Goal: Task Accomplishment & Management: Manage account settings

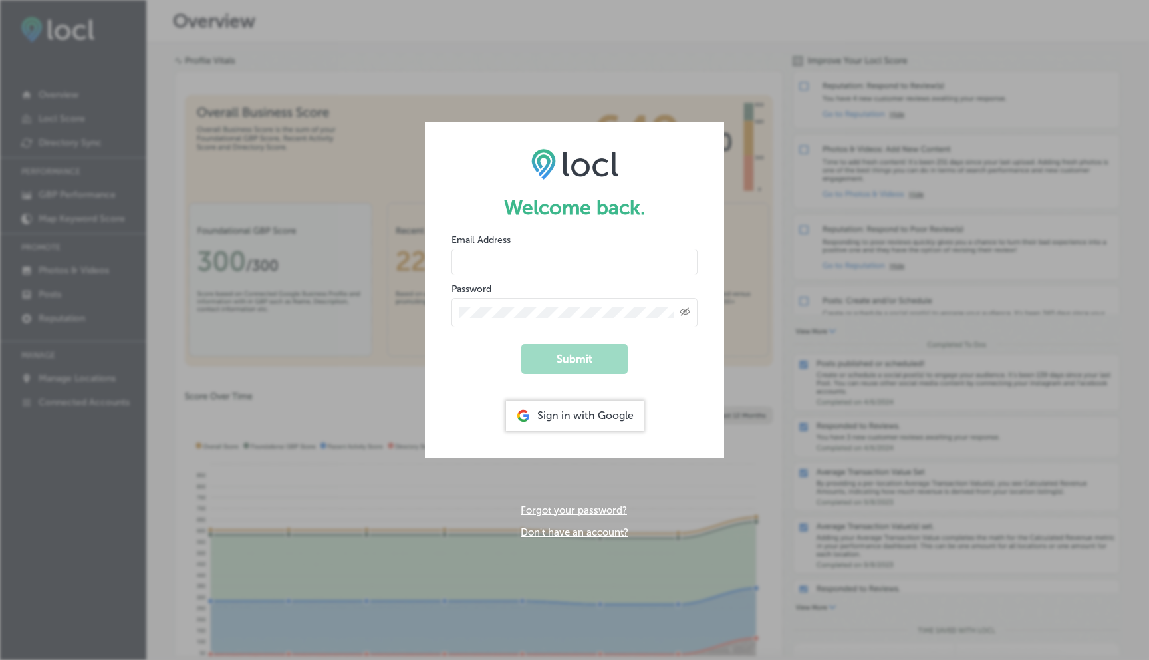
click at [477, 263] on input "email" at bounding box center [574, 262] width 246 height 27
type input "[EMAIL_ADDRESS][DOMAIN_NAME]"
click at [592, 356] on button "Submit" at bounding box center [574, 359] width 106 height 30
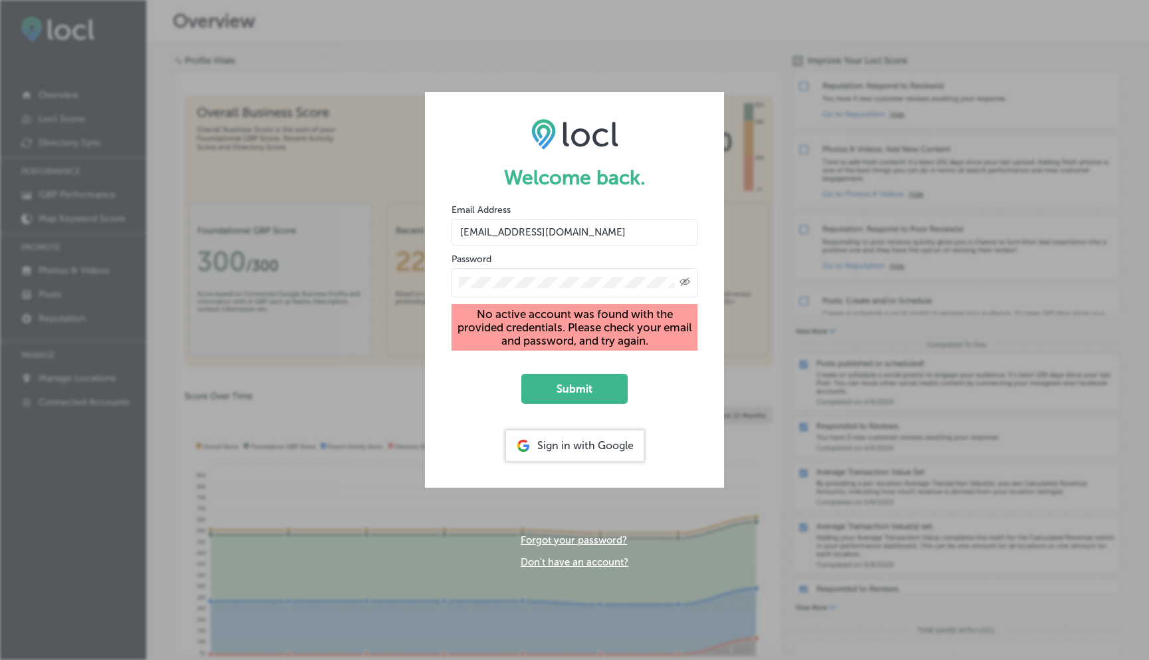
click at [683, 283] on icon "Created with Sketch." at bounding box center [685, 281] width 11 height 9
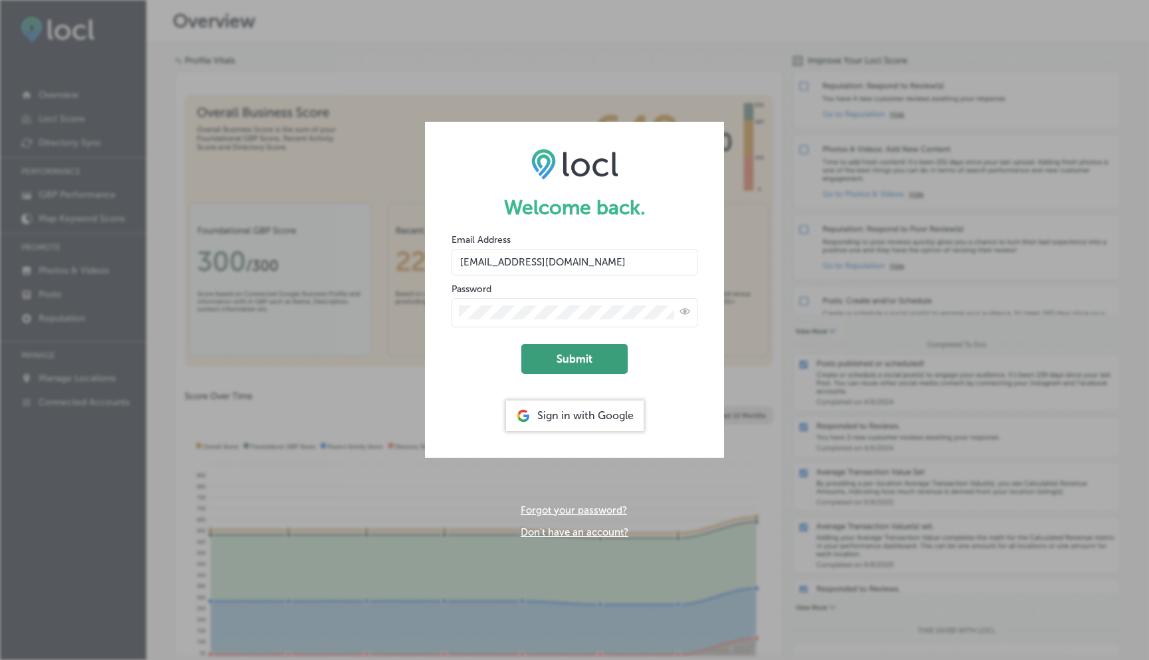
click at [595, 360] on button "Submit" at bounding box center [574, 359] width 106 height 30
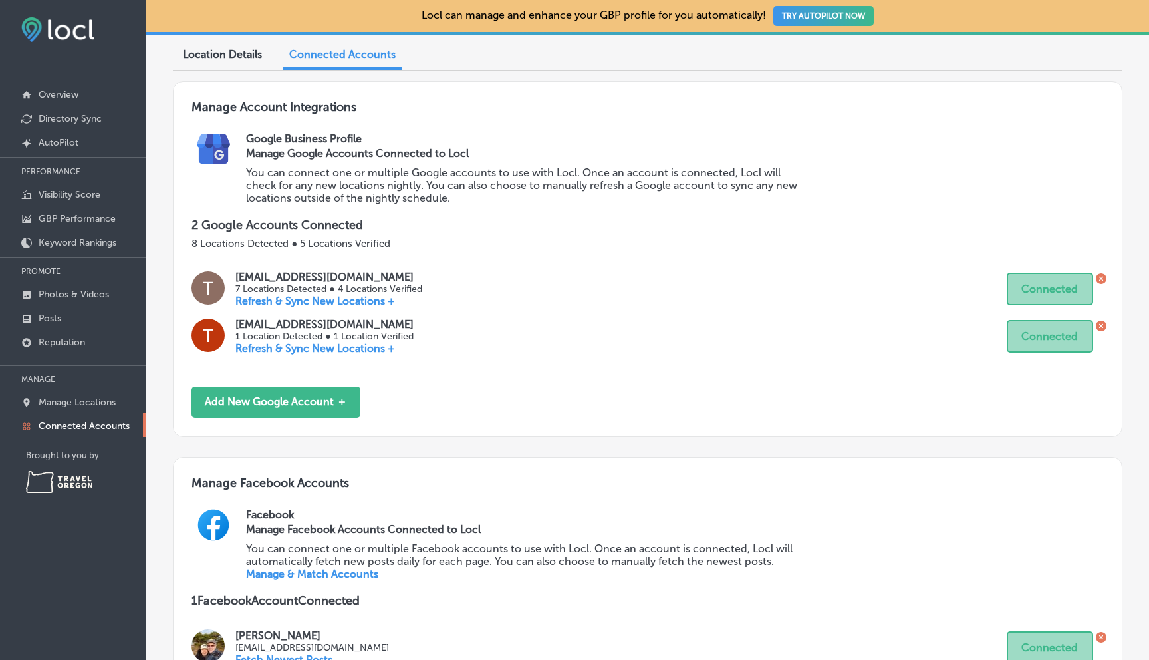
scroll to position [112, 0]
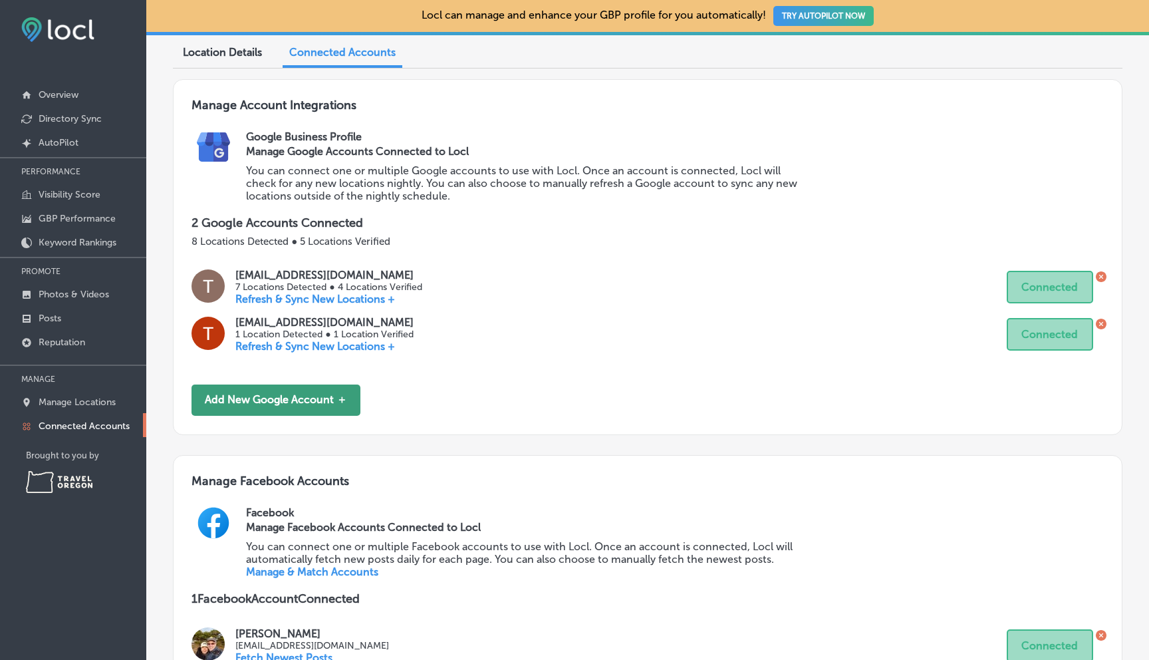
click at [293, 391] on button "Add New Google Account ＋" at bounding box center [276, 399] width 169 height 31
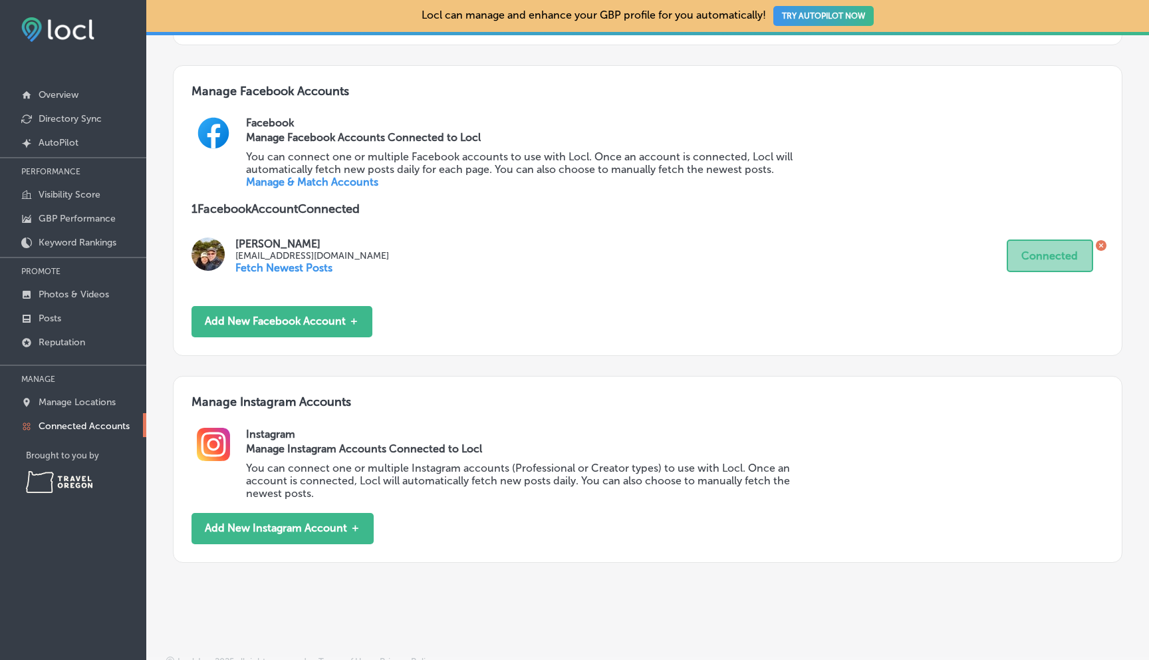
scroll to position [502, 0]
click at [303, 512] on button "Add New Instagram Account ＋" at bounding box center [283, 527] width 182 height 31
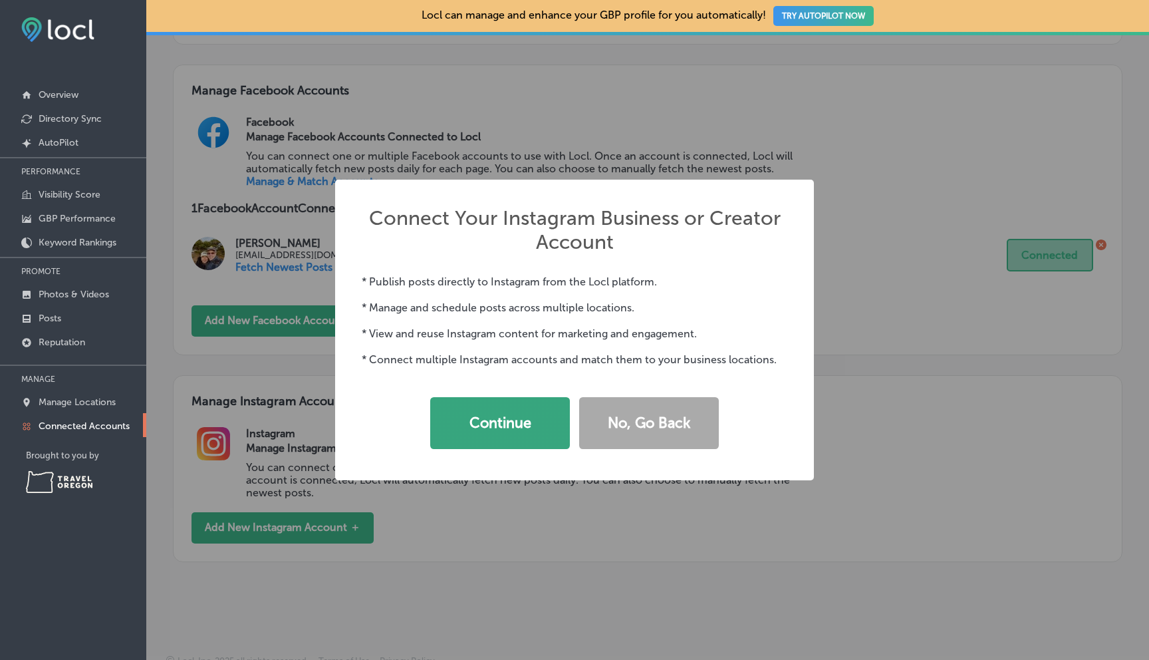
click at [499, 416] on button "Continue" at bounding box center [500, 423] width 140 height 52
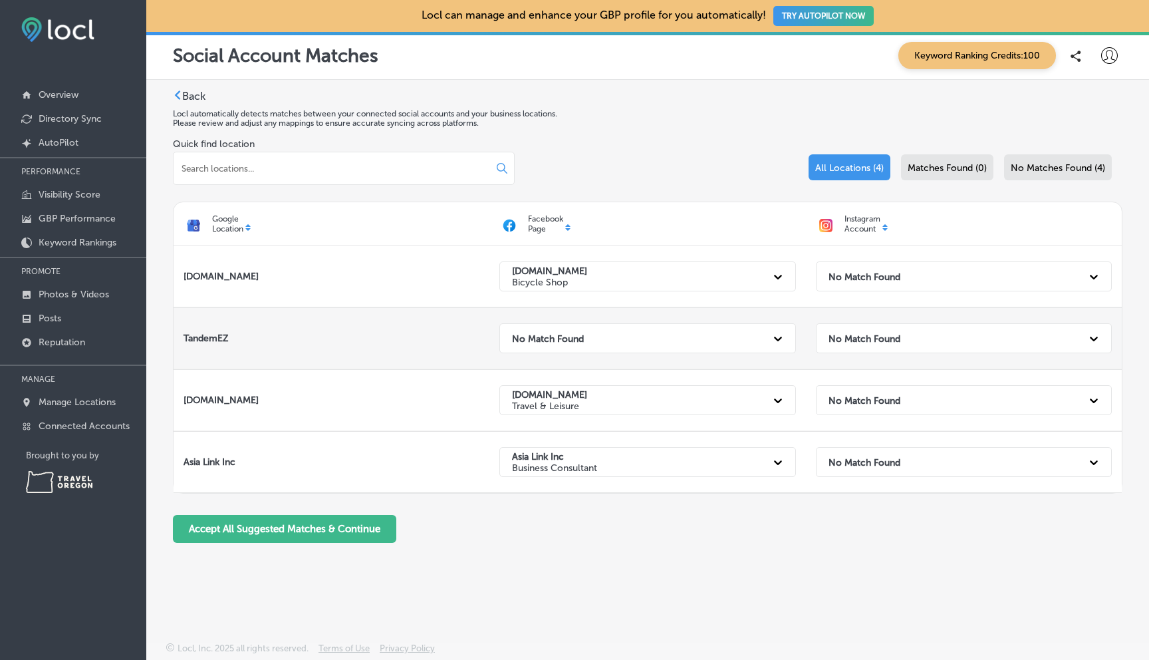
click at [1096, 337] on icon at bounding box center [1094, 338] width 8 height 5
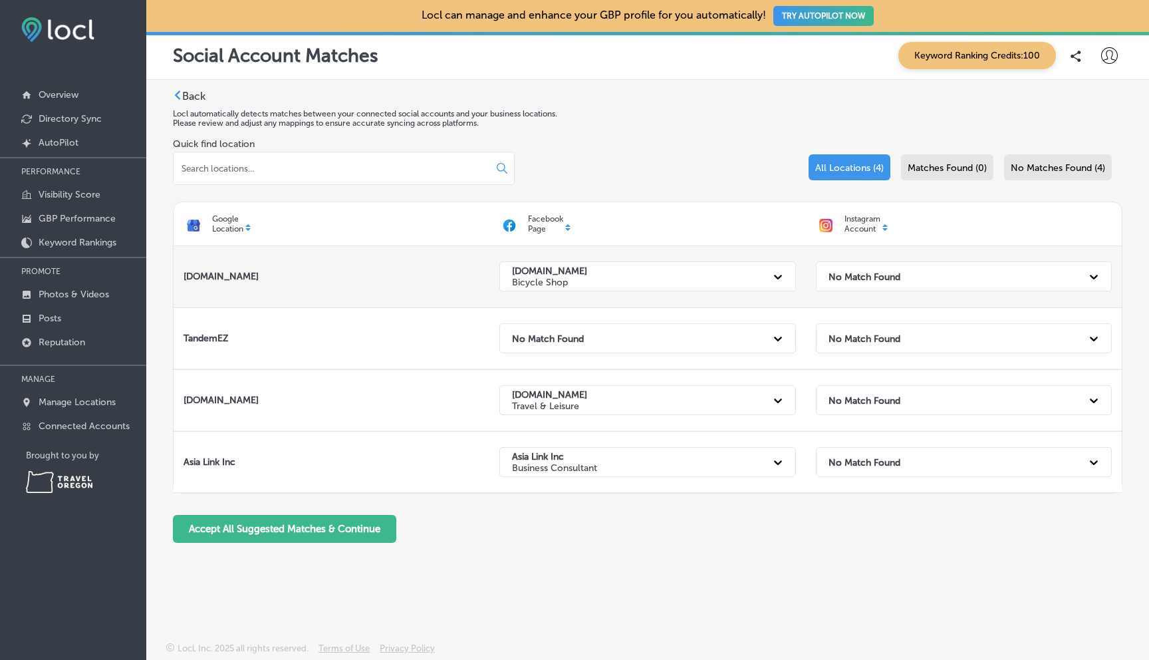
click at [1090, 276] on icon at bounding box center [1094, 277] width 8 height 5
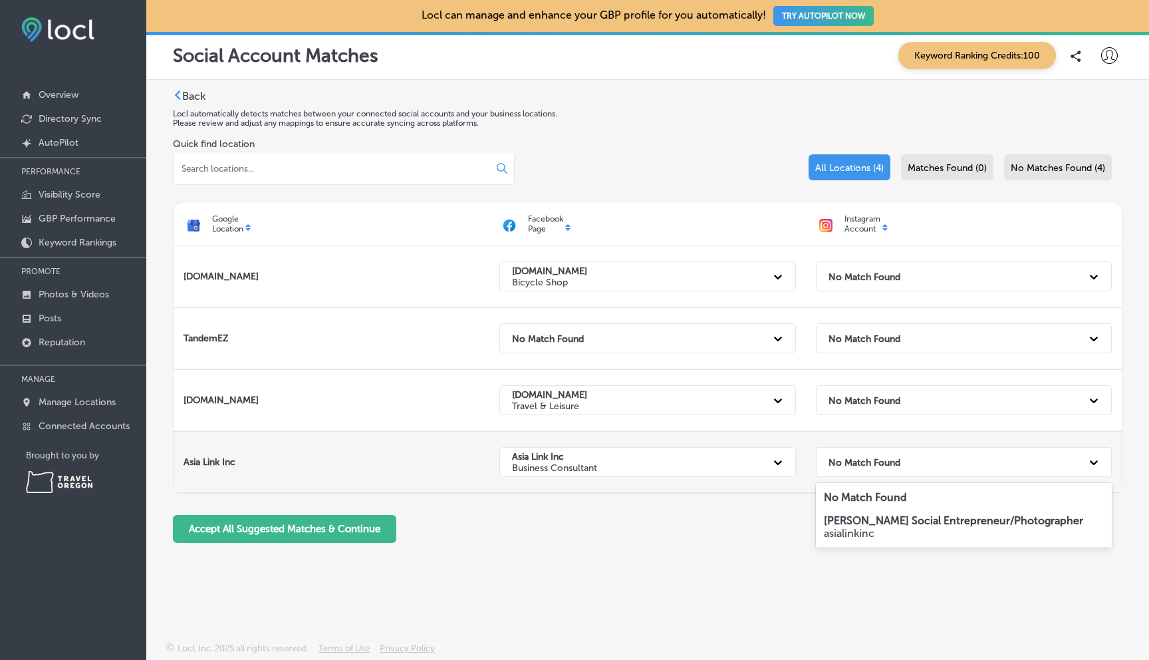
click at [1088, 461] on icon at bounding box center [1093, 461] width 13 height 13
click at [970, 521] on strong "Tim Obendorf Social Entrepreneur/Photographer" at bounding box center [953, 520] width 259 height 13
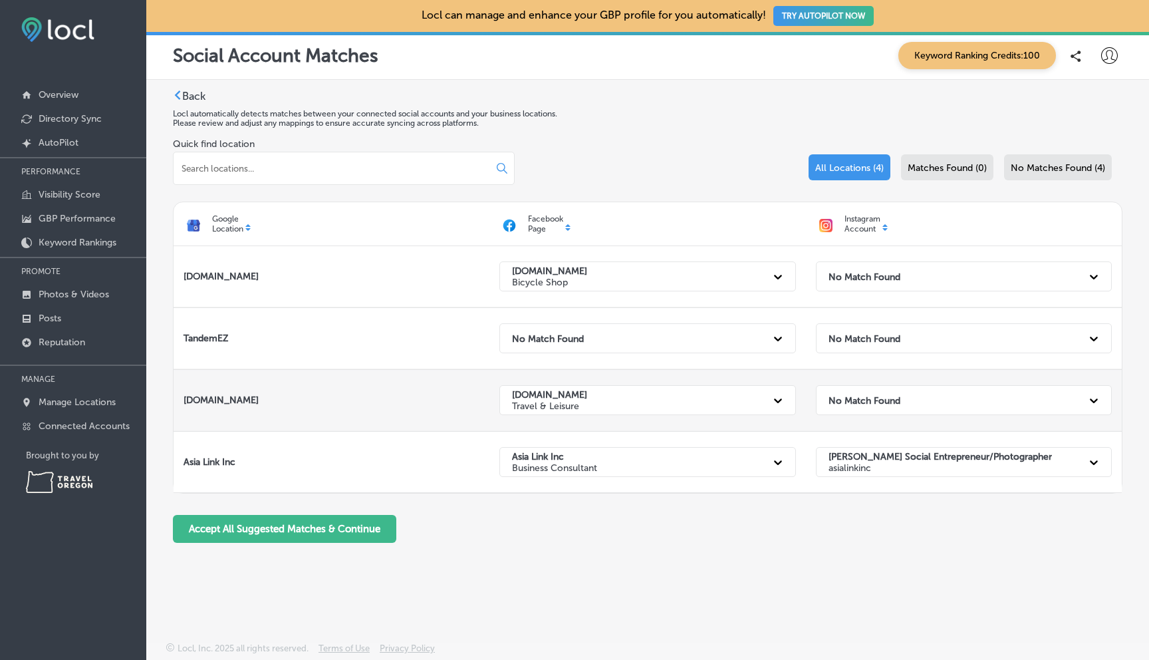
click at [1092, 396] on icon at bounding box center [1093, 400] width 13 height 13
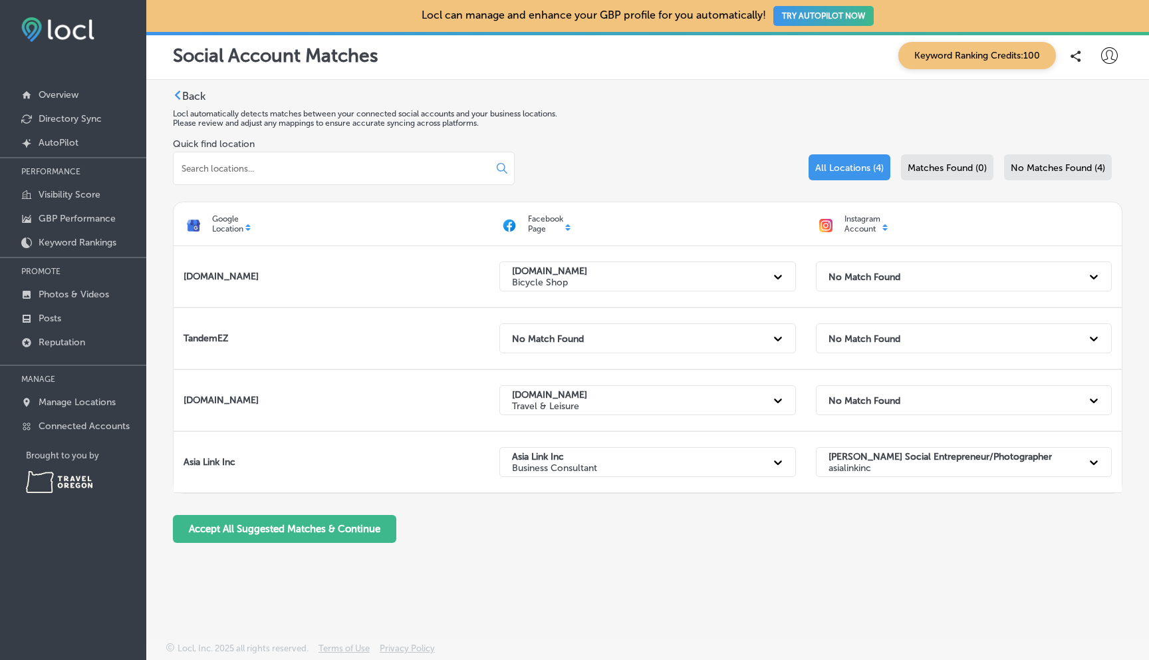
click at [209, 164] on input at bounding box center [327, 168] width 295 height 12
click at [219, 165] on input at bounding box center [327, 168] width 295 height 12
paste input "https://www.instagram.com/tandemez2ez/#"
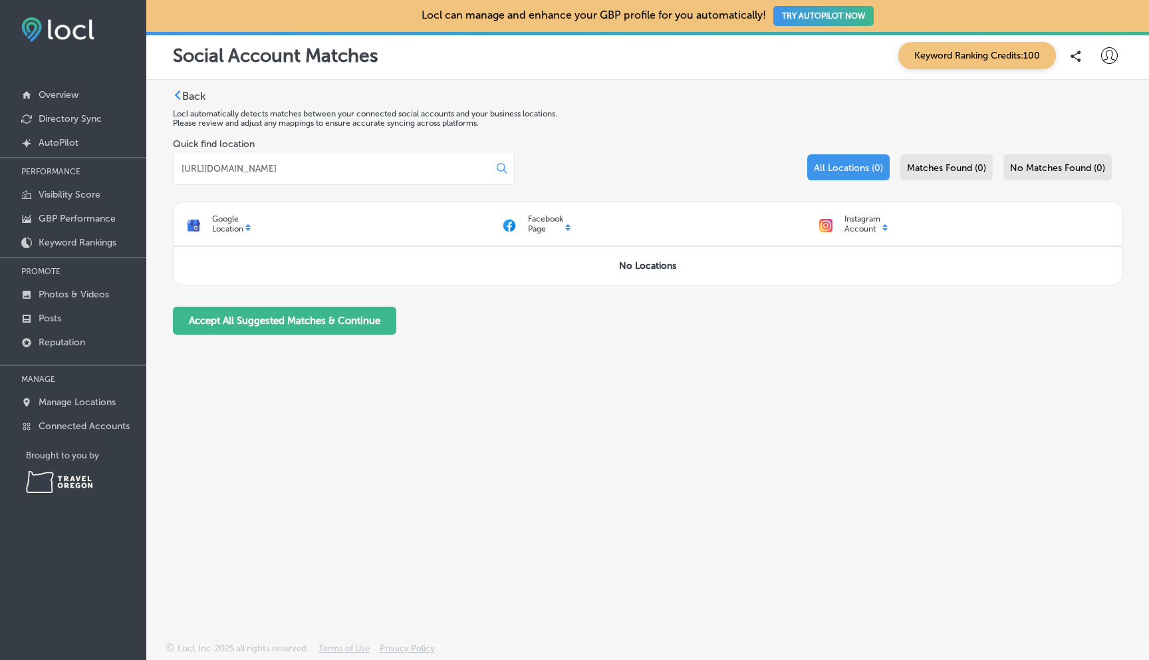
type input "https://www.instagram.com/tandemez2ez/#"
click at [497, 166] on icon at bounding box center [502, 168] width 11 height 11
click at [190, 96] on label "Back" at bounding box center [193, 96] width 23 height 13
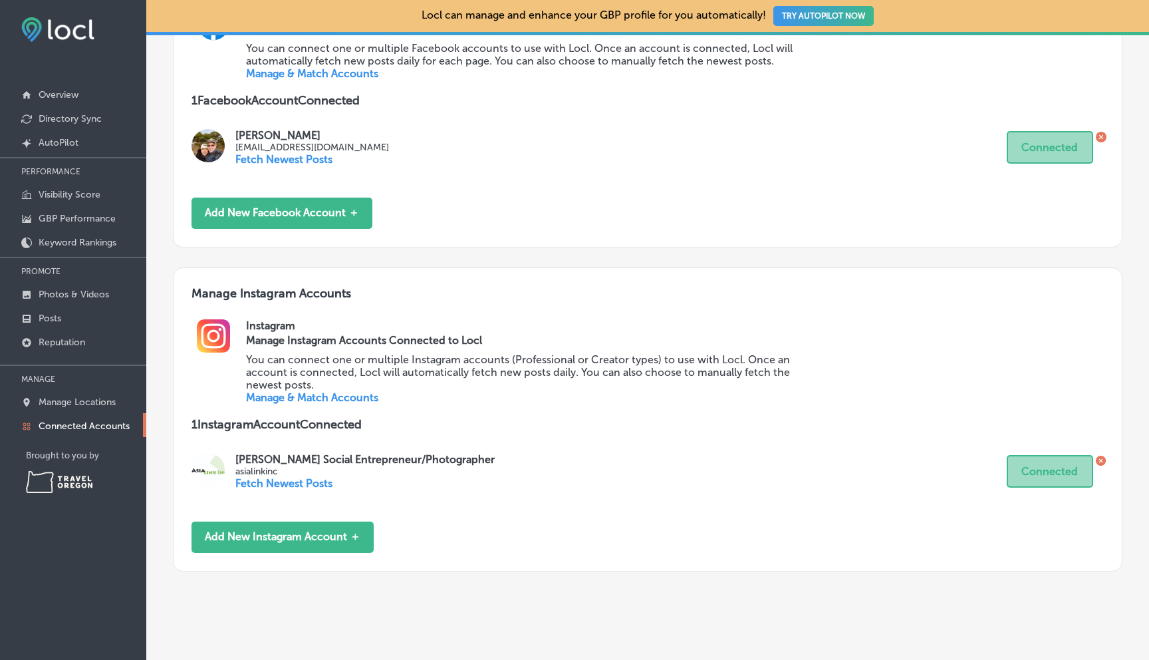
scroll to position [618, 0]
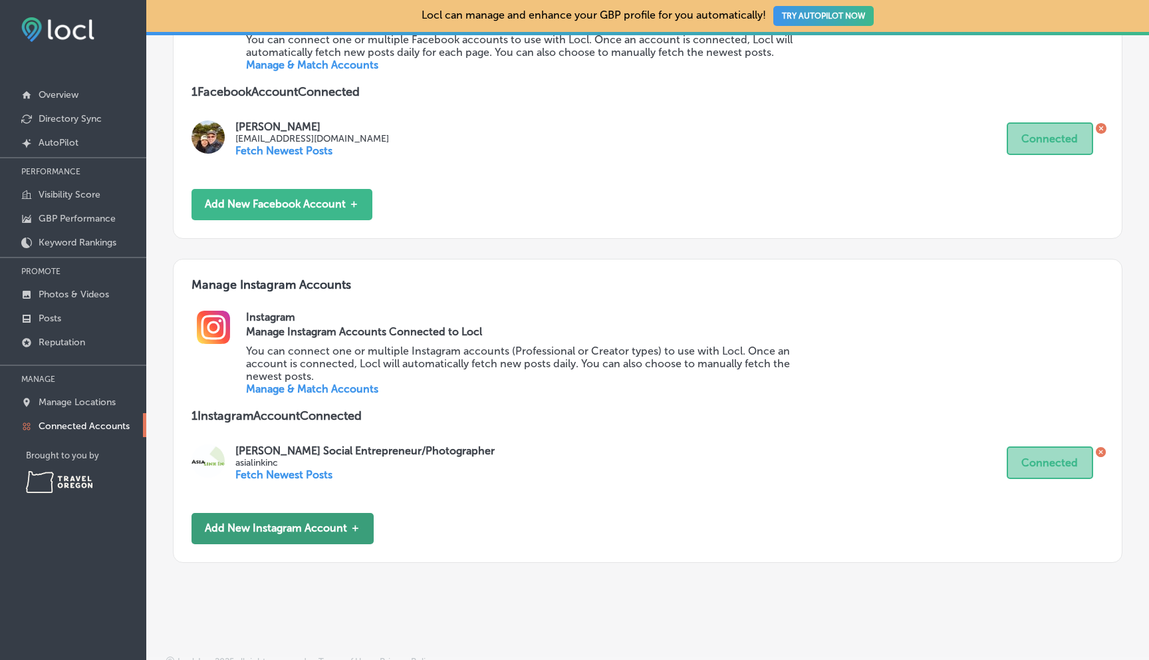
click at [301, 513] on button "Add New Instagram Account ＋" at bounding box center [283, 528] width 182 height 31
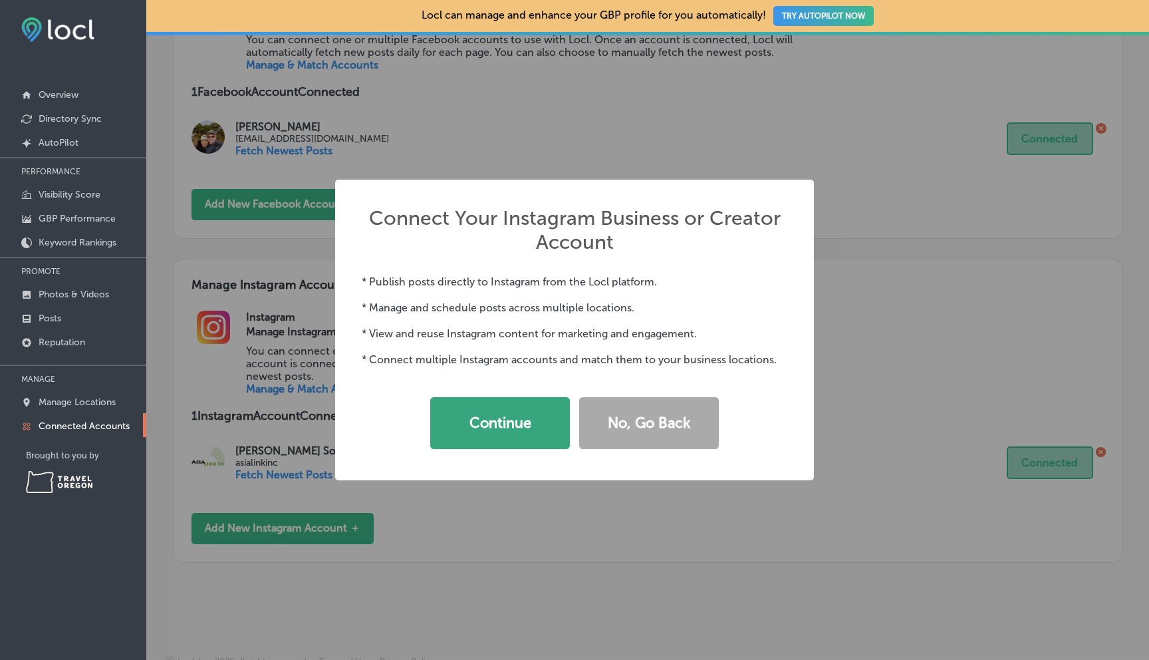
click at [507, 434] on button "Continue" at bounding box center [500, 423] width 140 height 52
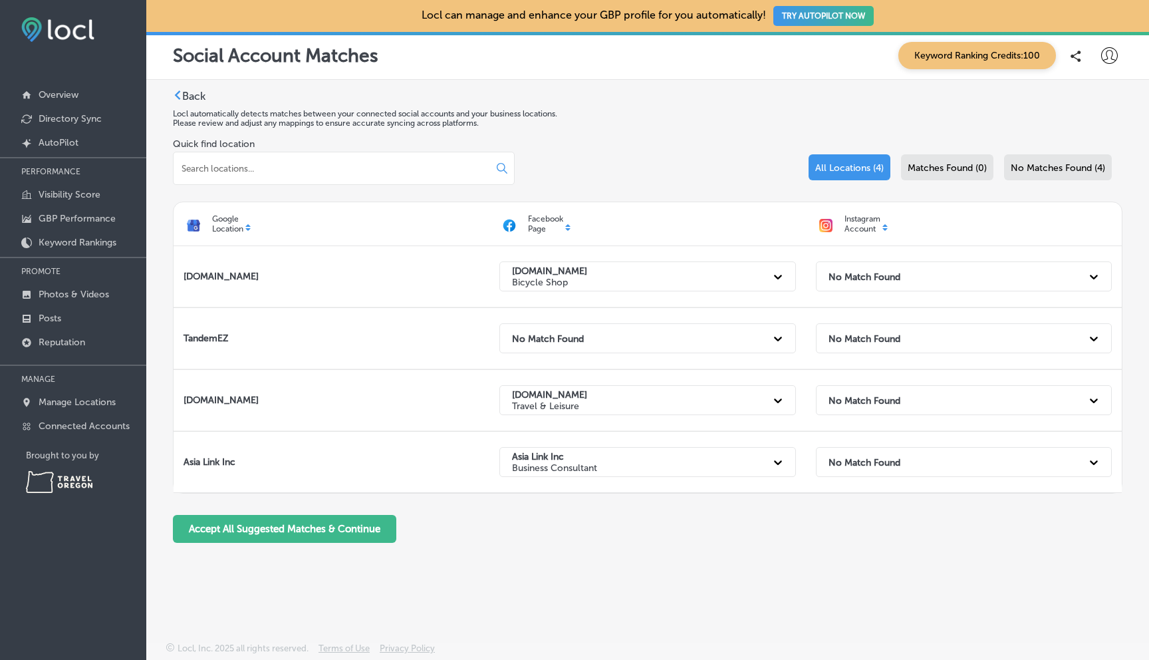
click at [1057, 173] on span "No Matches Found (4)" at bounding box center [1058, 167] width 94 height 11
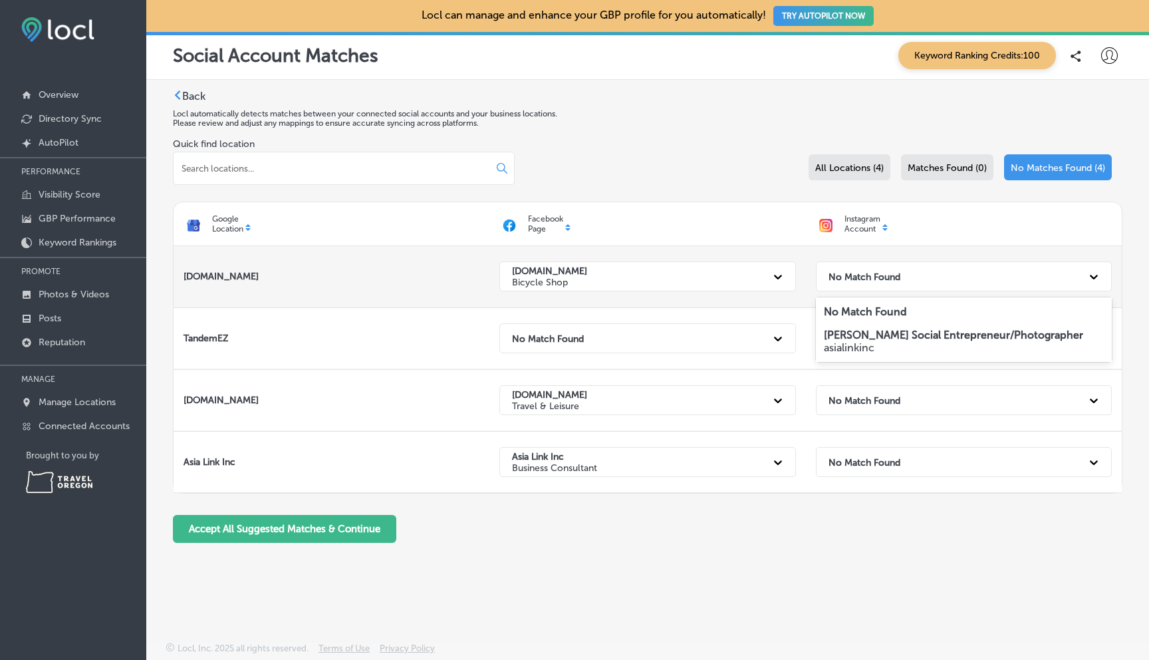
click at [1090, 273] on icon at bounding box center [1093, 276] width 13 height 13
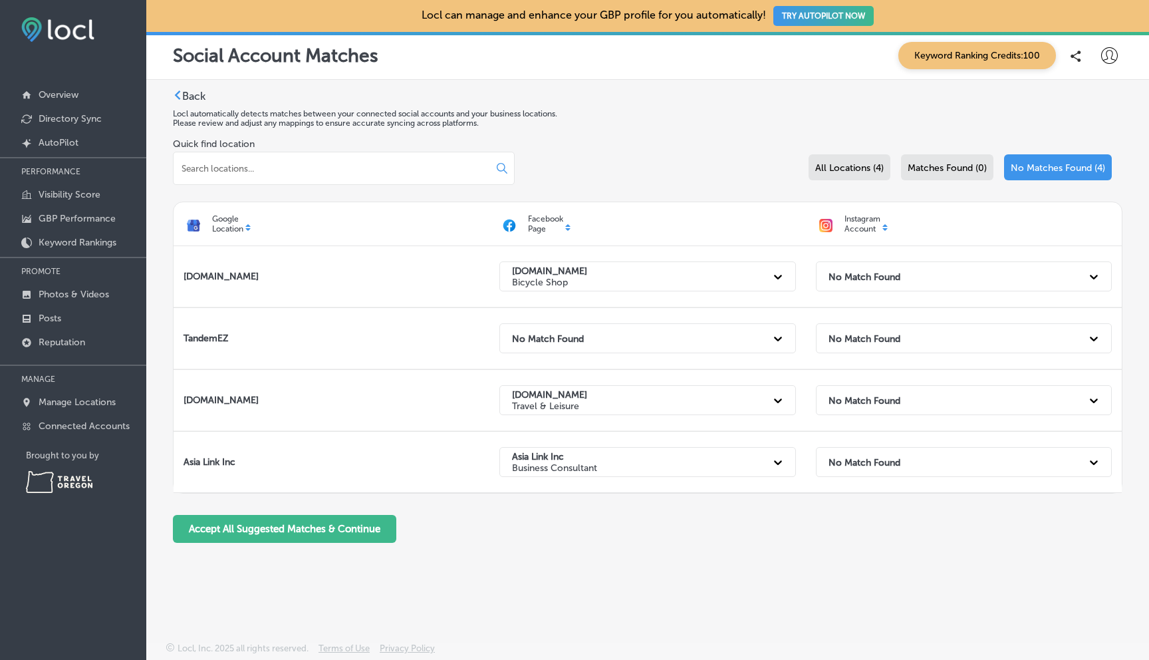
click at [1065, 230] on div "Instagram Account" at bounding box center [964, 224] width 316 height 30
click at [196, 94] on label "Back" at bounding box center [193, 96] width 23 height 13
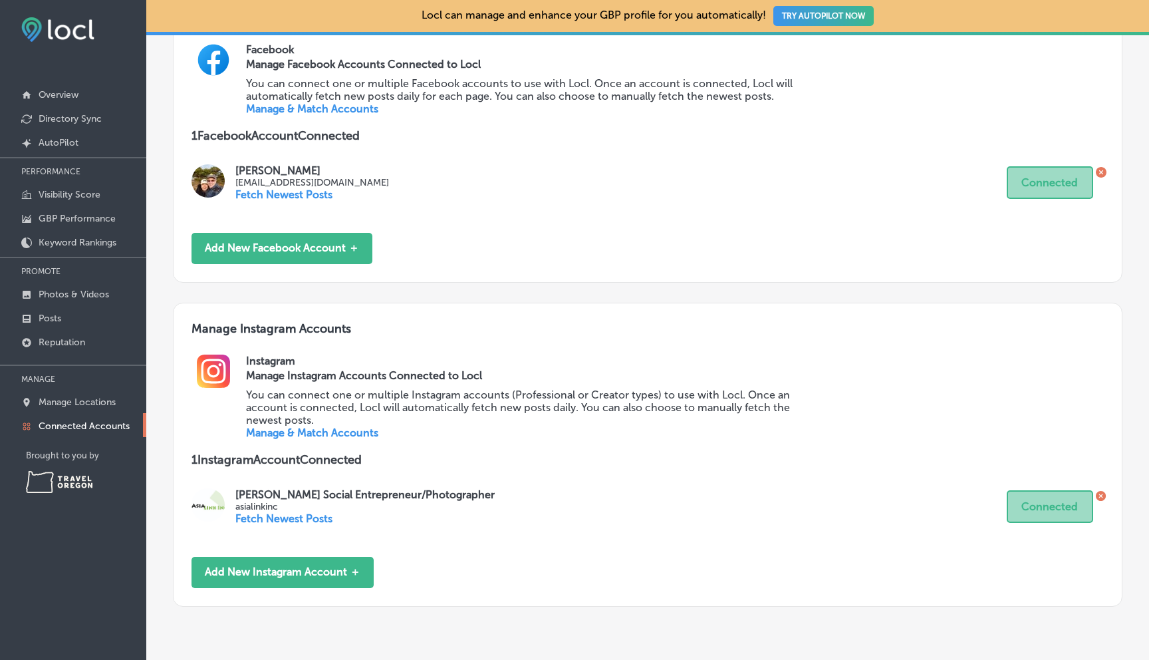
scroll to position [575, 0]
click at [318, 426] on link "Manage & Match Accounts" at bounding box center [312, 432] width 132 height 13
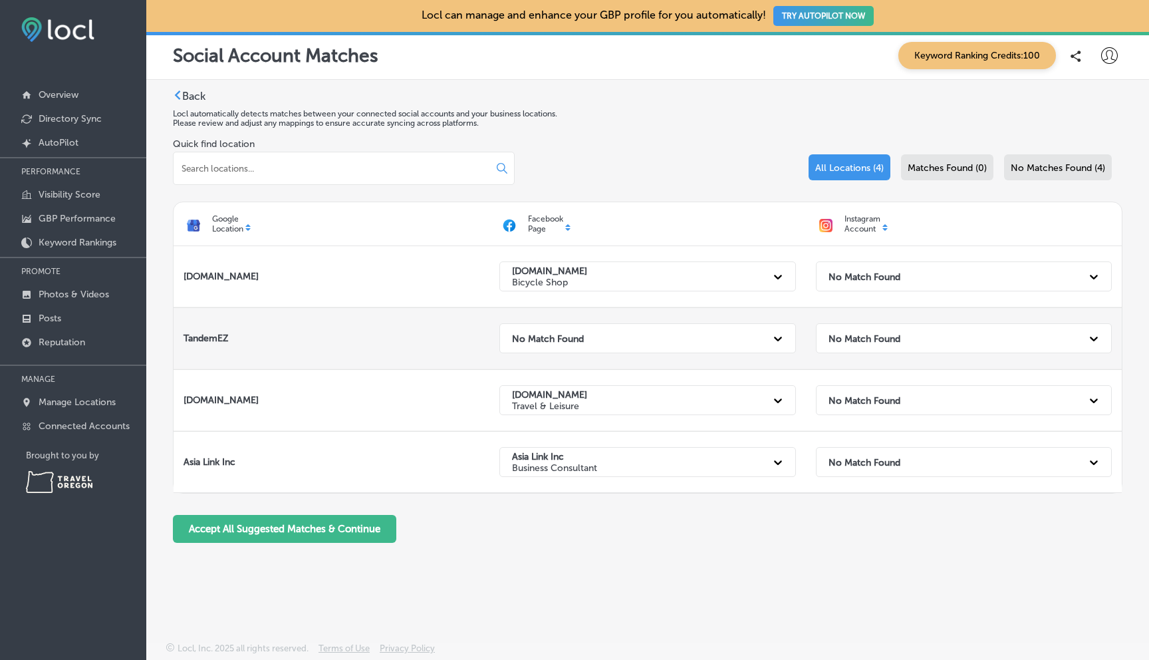
click at [777, 338] on icon at bounding box center [778, 338] width 8 height 5
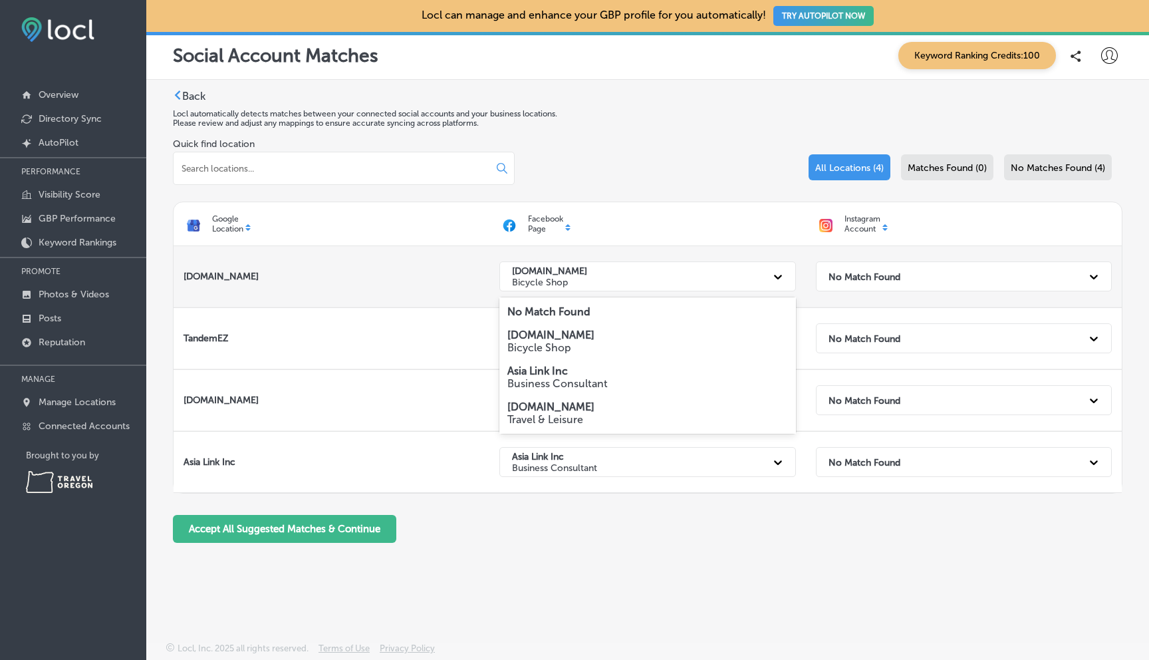
click at [775, 275] on icon at bounding box center [778, 277] width 8 height 5
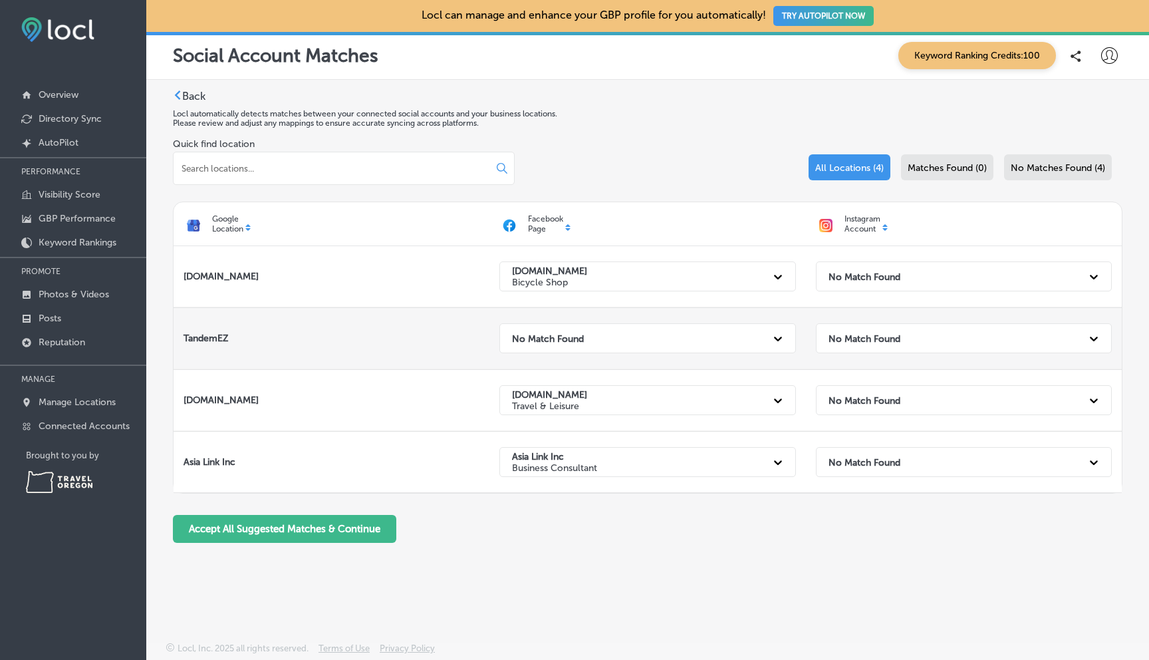
click at [775, 335] on icon at bounding box center [777, 338] width 13 height 13
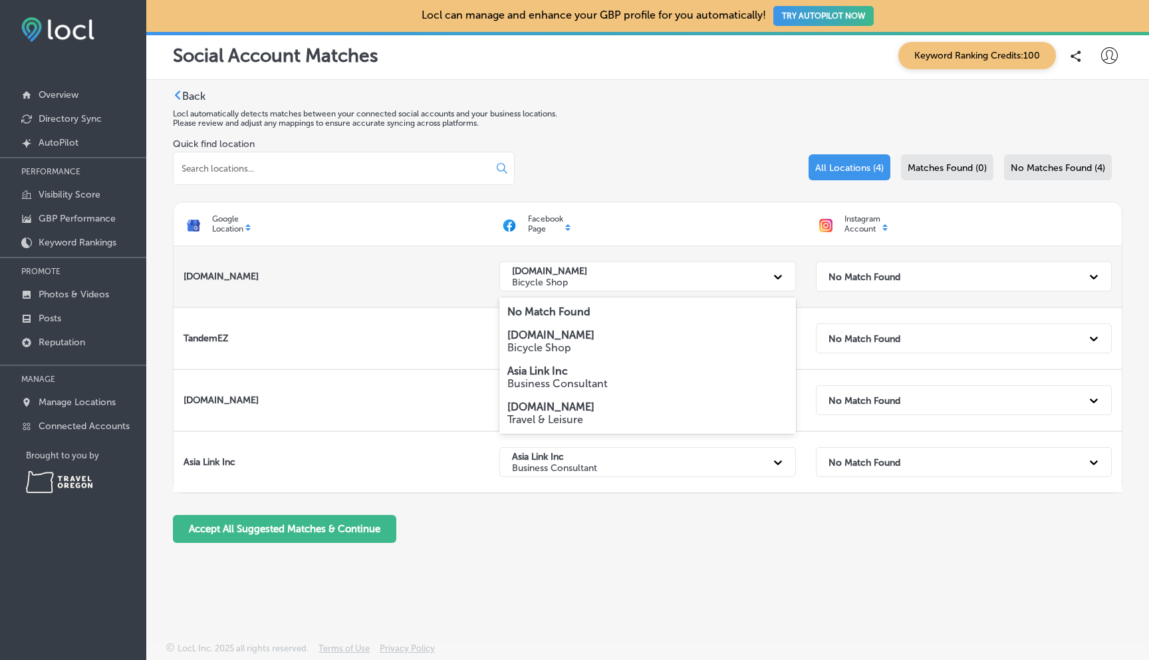
click at [775, 279] on icon at bounding box center [777, 276] width 13 height 13
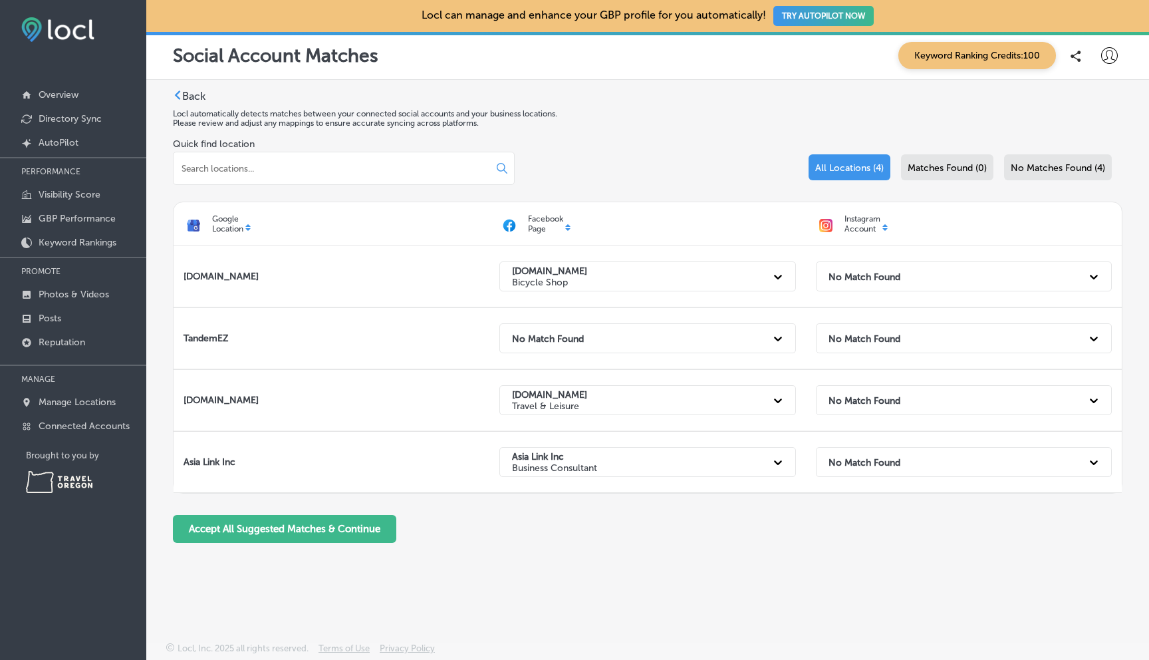
drag, startPoint x: 106, startPoint y: 57, endPoint x: 174, endPoint y: 97, distance: 79.0
click at [117, 61] on nav "Overview Directory Sync Created by potrace 1.10, written by Peter Selinger 2001…" at bounding box center [73, 283] width 146 height 477
click at [188, 92] on label "Back" at bounding box center [193, 96] width 23 height 13
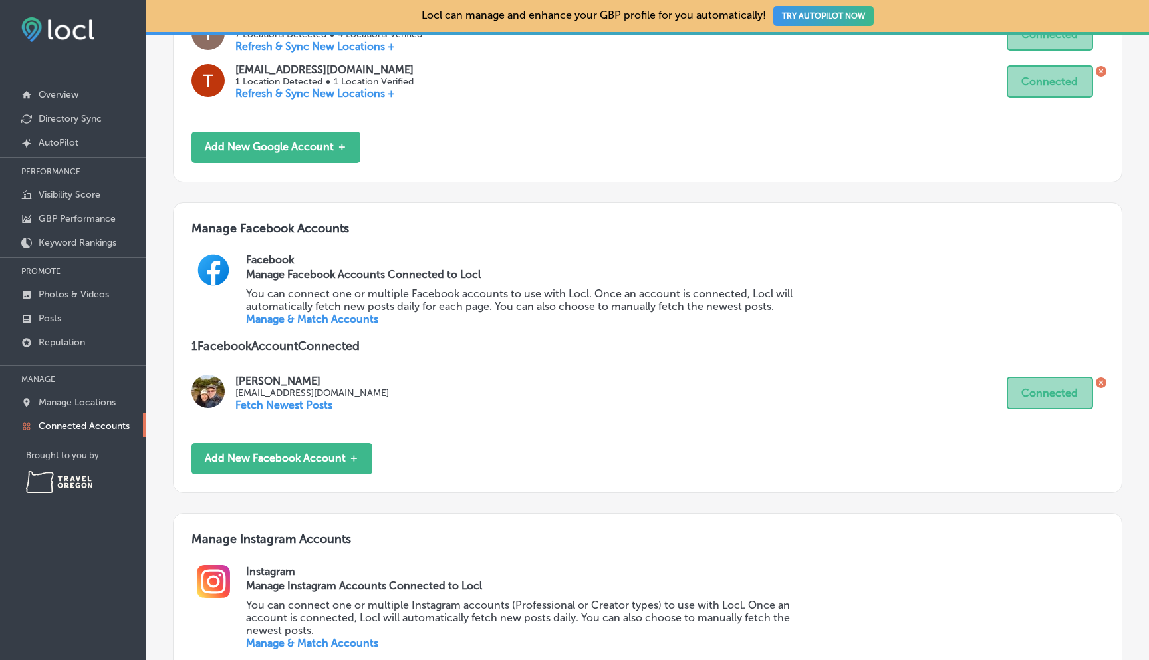
scroll to position [376, 0]
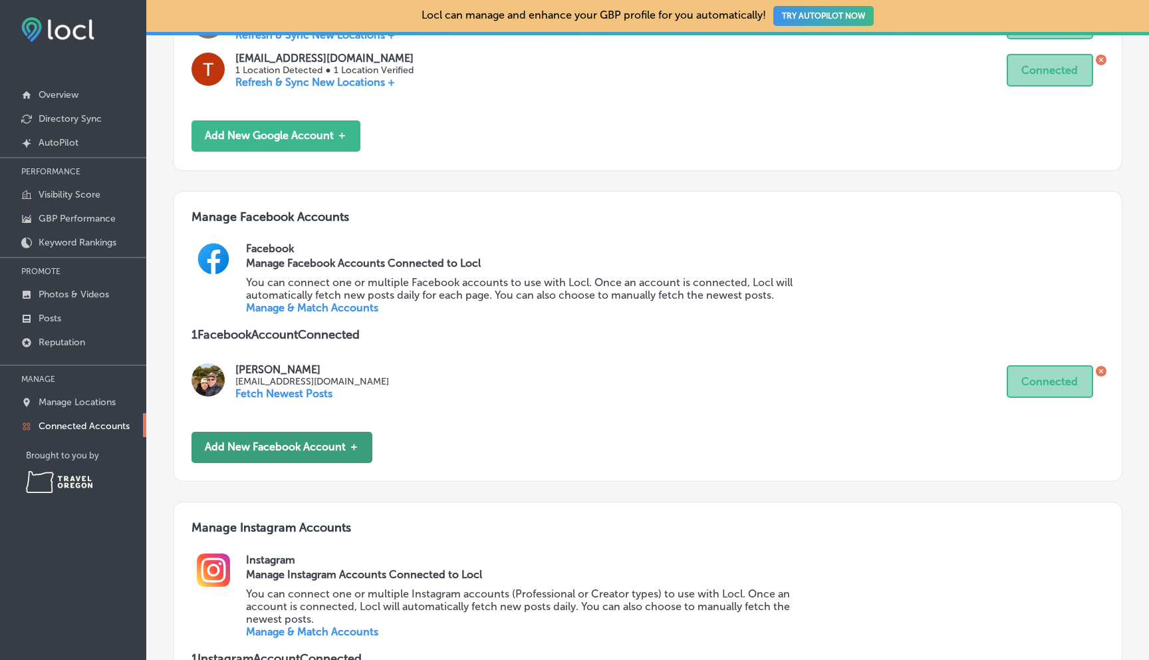
click at [297, 432] on button "Add New Facebook Account ＋" at bounding box center [282, 447] width 181 height 31
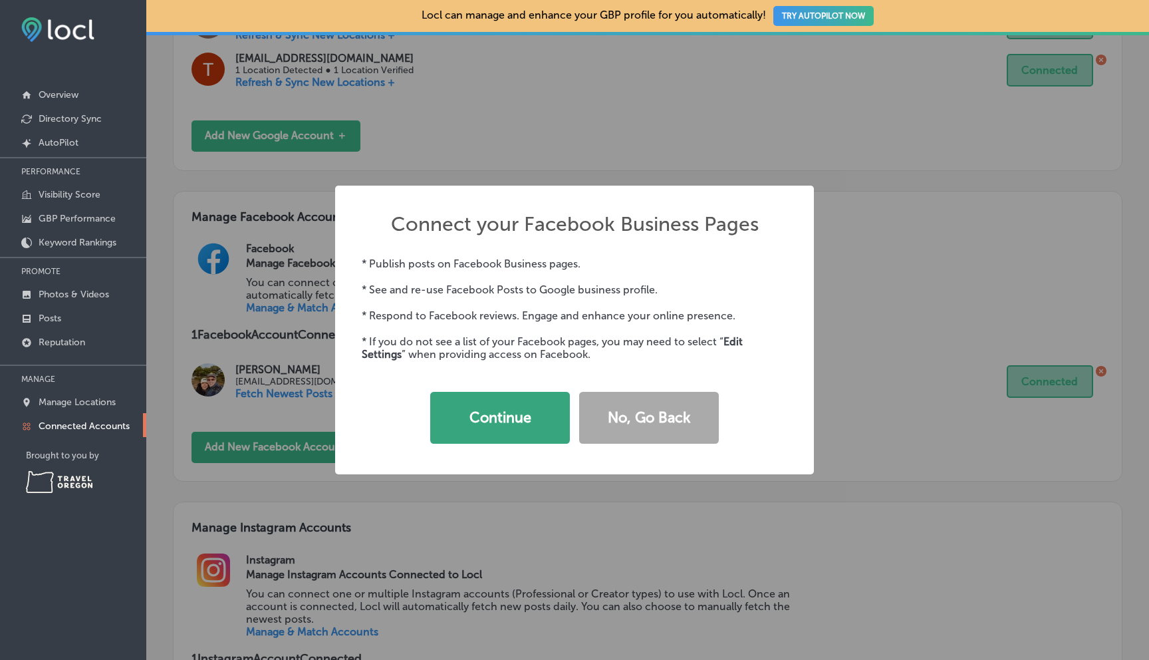
click at [525, 410] on button "Continue" at bounding box center [500, 418] width 140 height 52
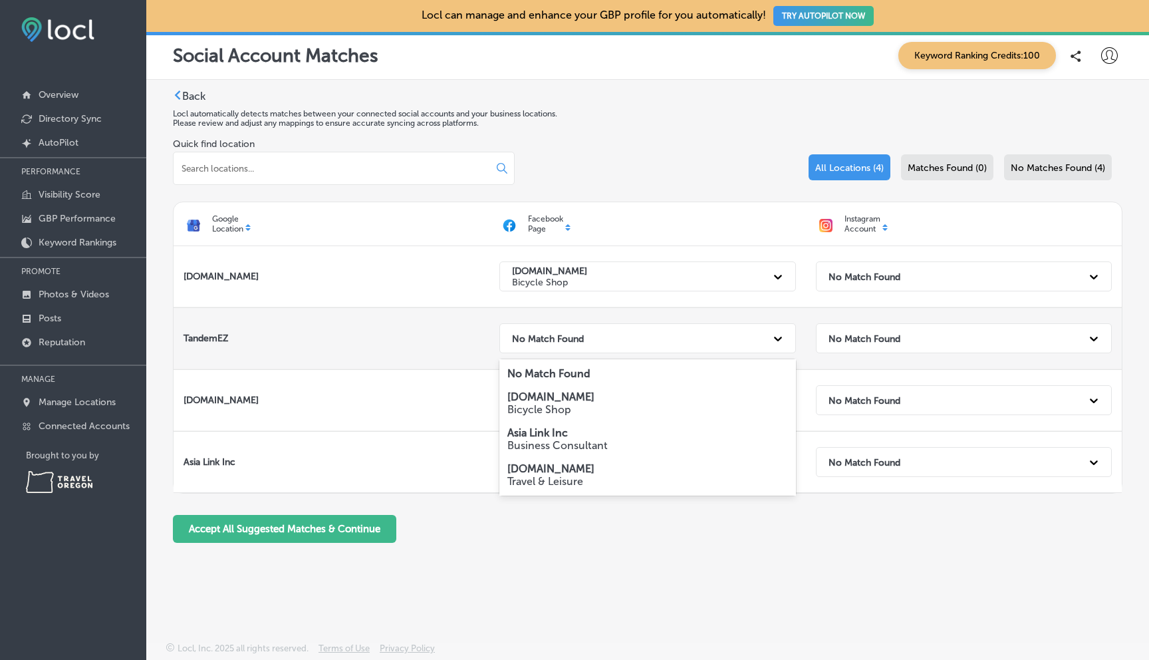
click at [781, 339] on icon at bounding box center [777, 338] width 13 height 13
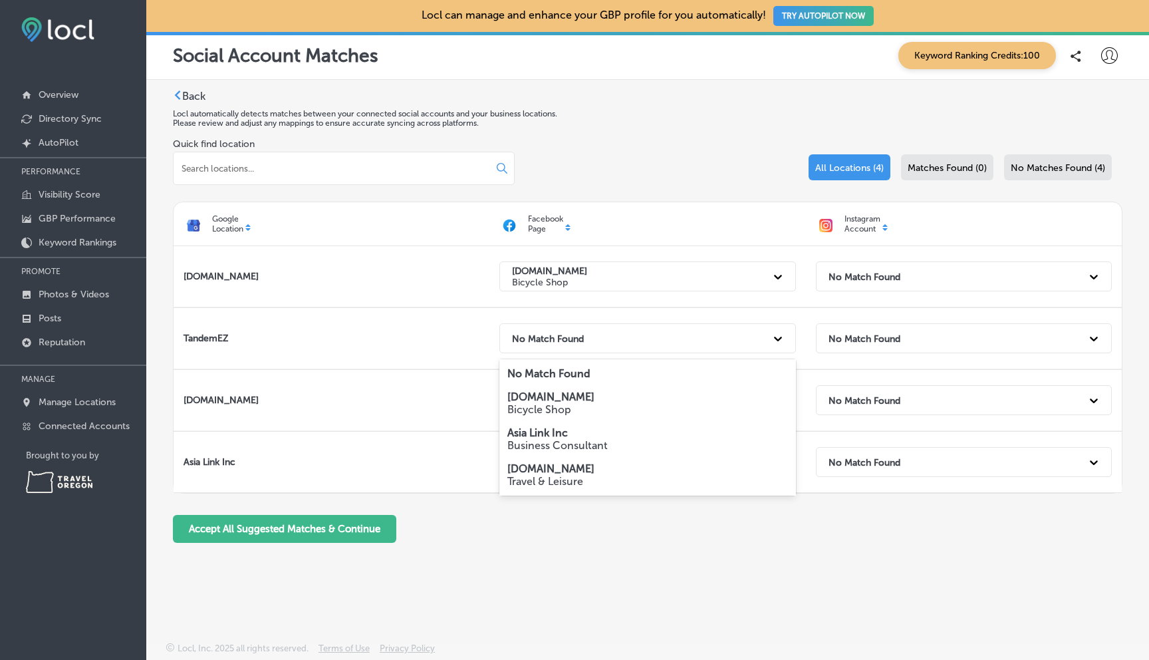
click at [551, 408] on p "Bicycle Shop" at bounding box center [647, 409] width 280 height 13
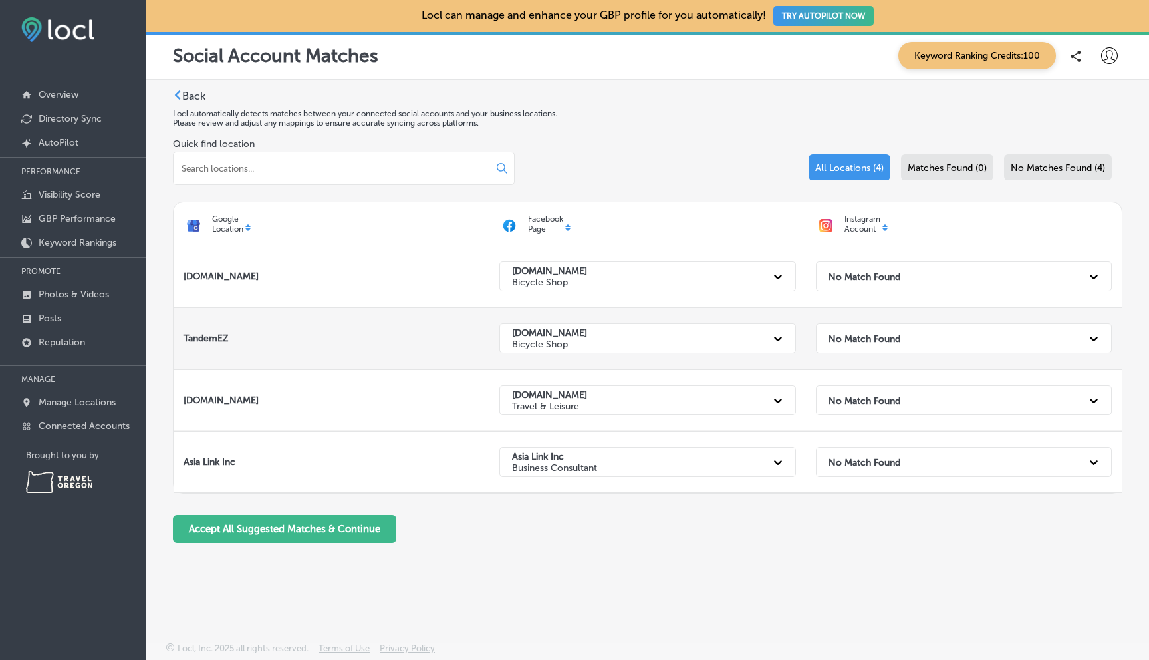
click at [1093, 336] on icon at bounding box center [1093, 338] width 13 height 13
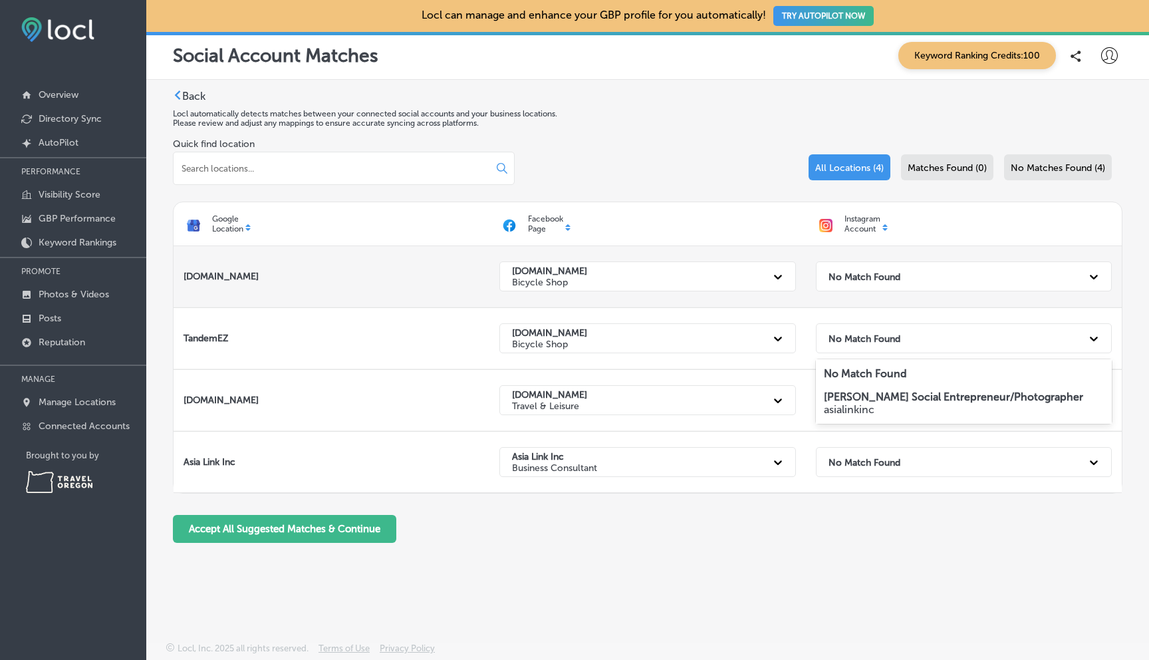
click at [1083, 274] on div at bounding box center [1094, 277] width 24 height 24
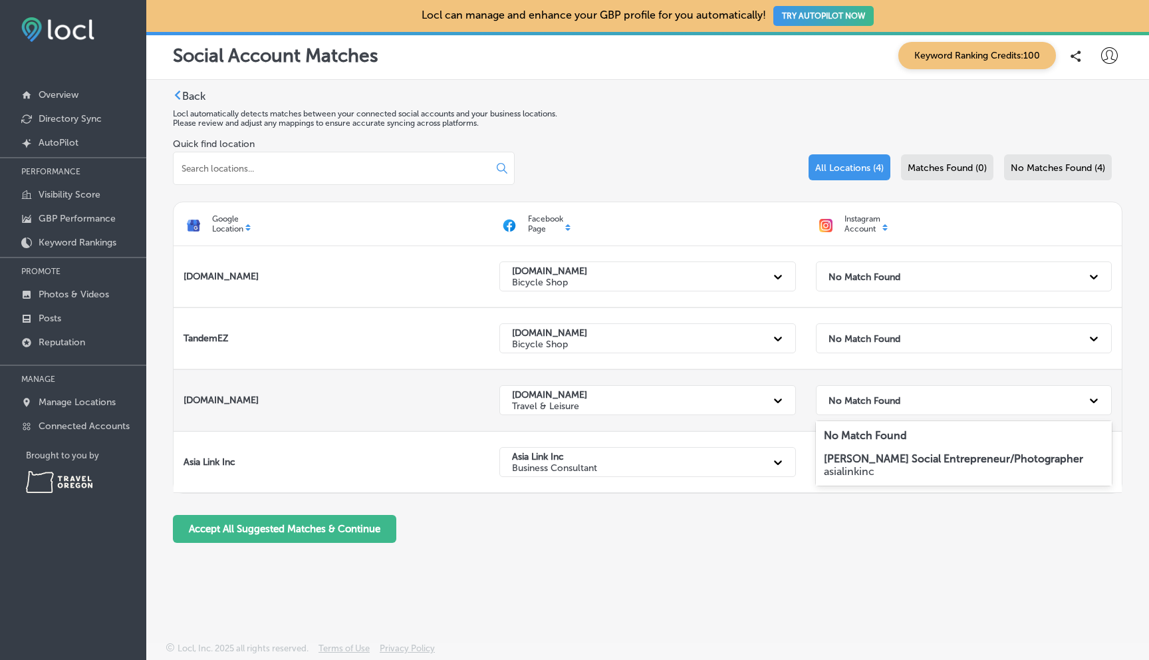
click at [1090, 414] on div "No Match Found" at bounding box center [964, 400] width 296 height 30
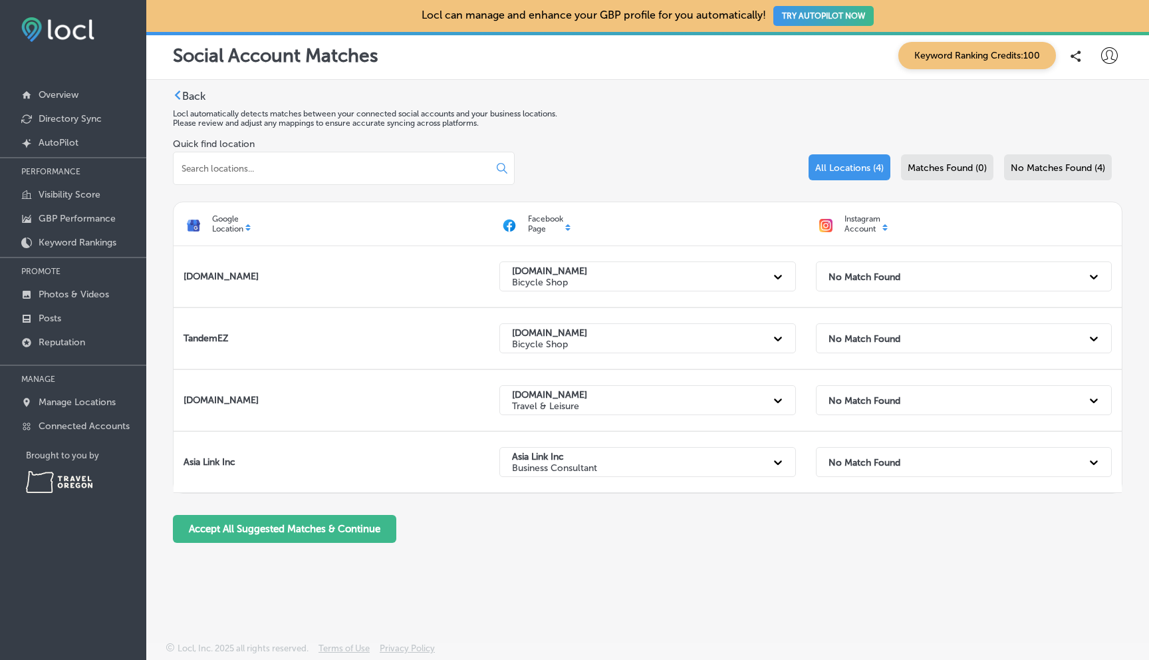
click at [867, 525] on div "Accept All Suggested Matches & Continue" at bounding box center [648, 529] width 950 height 28
click at [190, 95] on label "Back" at bounding box center [193, 96] width 23 height 13
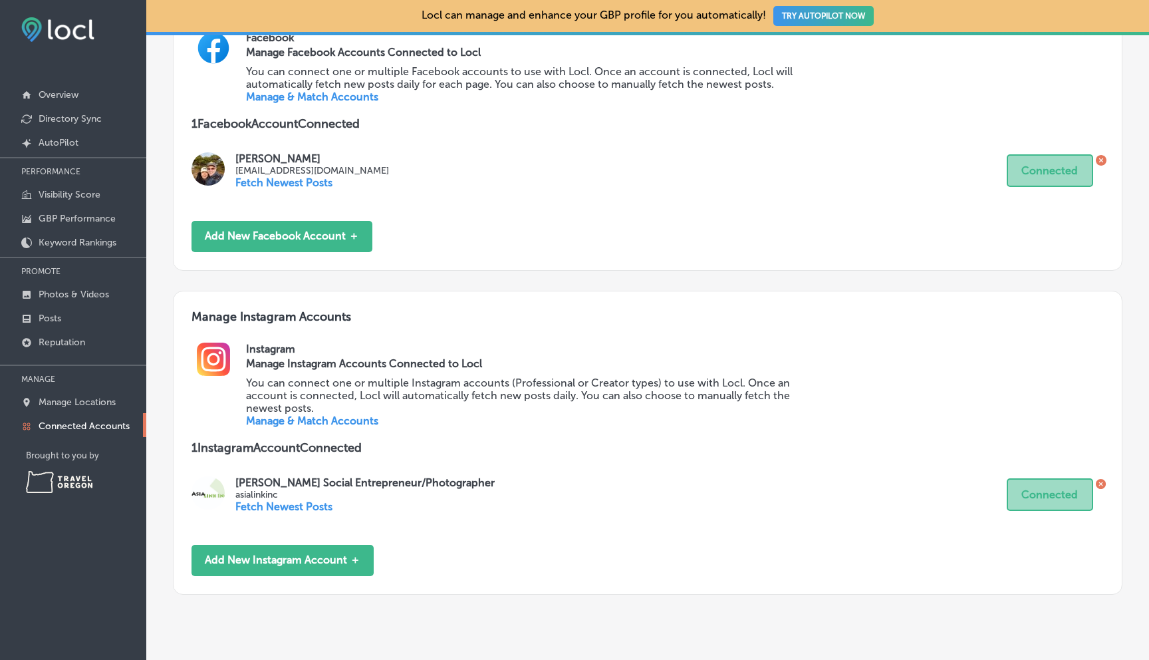
scroll to position [618, 0]
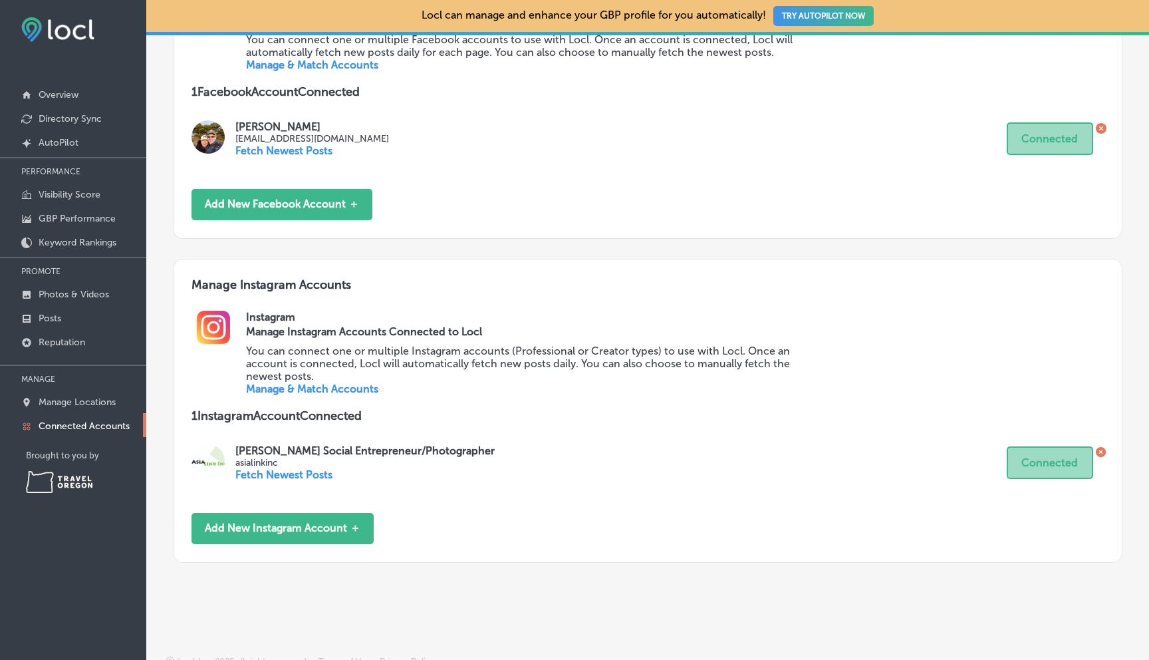
click at [72, 423] on p "Connected Accounts" at bounding box center [84, 425] width 91 height 11
click at [73, 423] on p "Connected Accounts" at bounding box center [84, 425] width 91 height 11
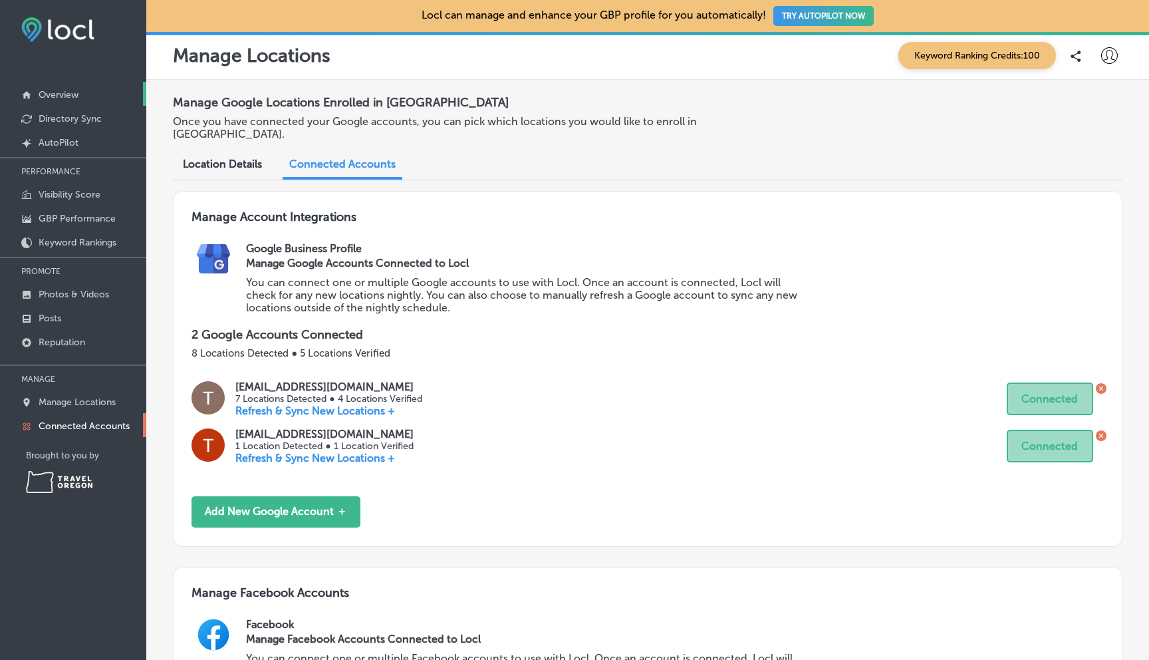
click at [78, 91] on p "Overview" at bounding box center [59, 94] width 40 height 11
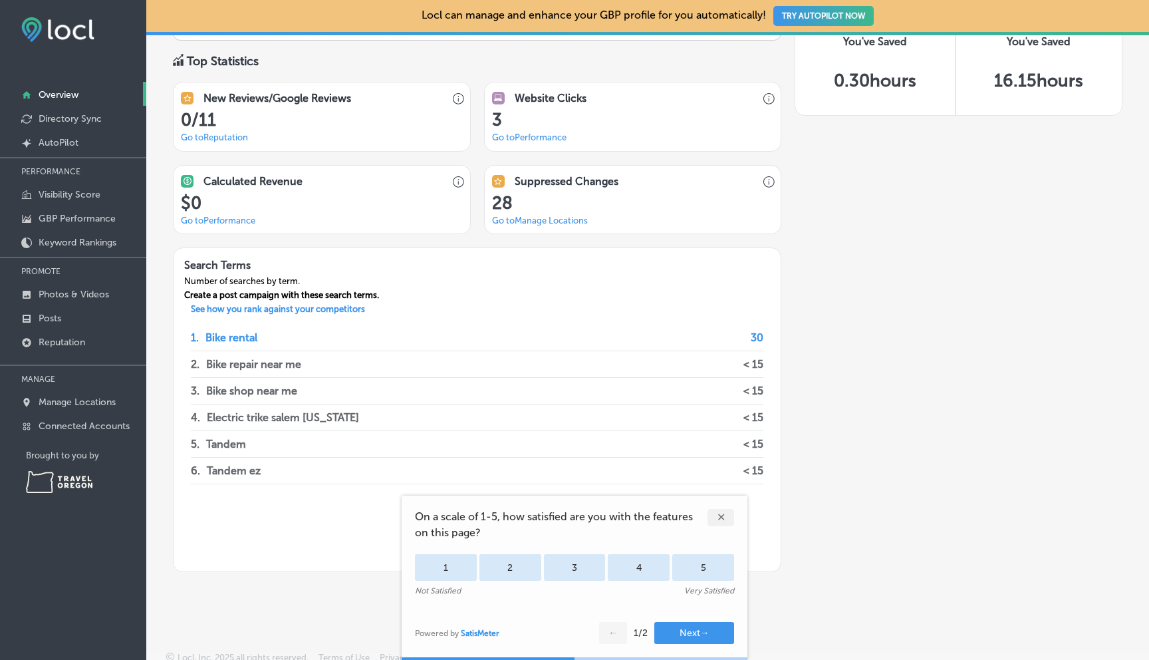
scroll to position [1031, 0]
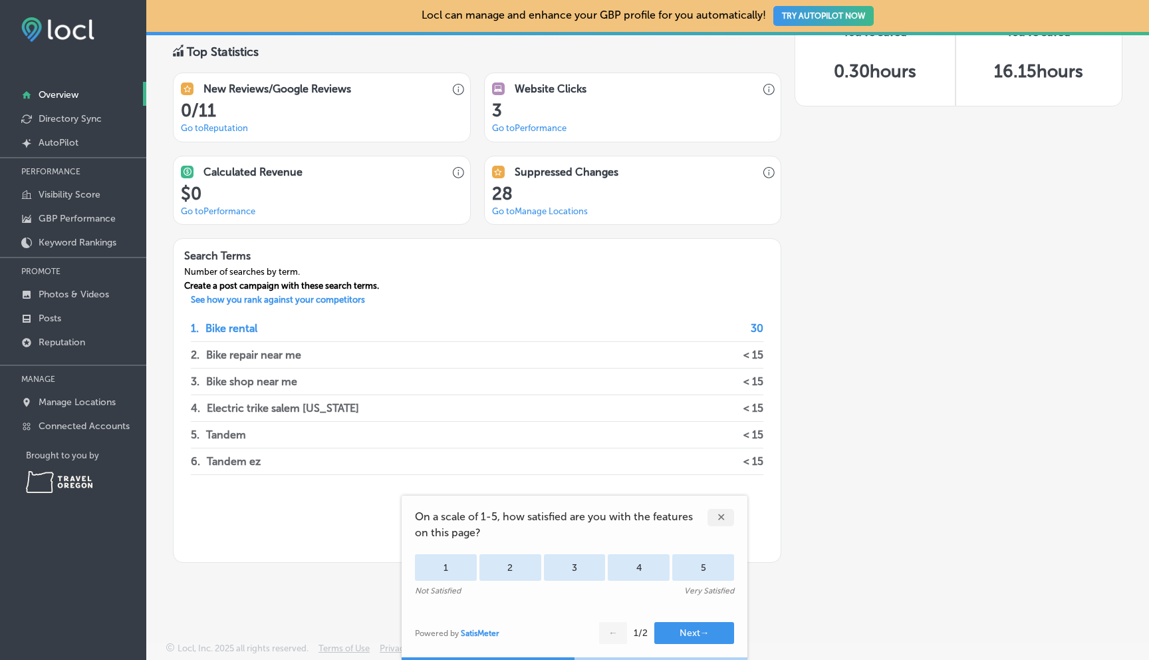
click at [213, 125] on link "Go to Reputation" at bounding box center [214, 128] width 67 height 10
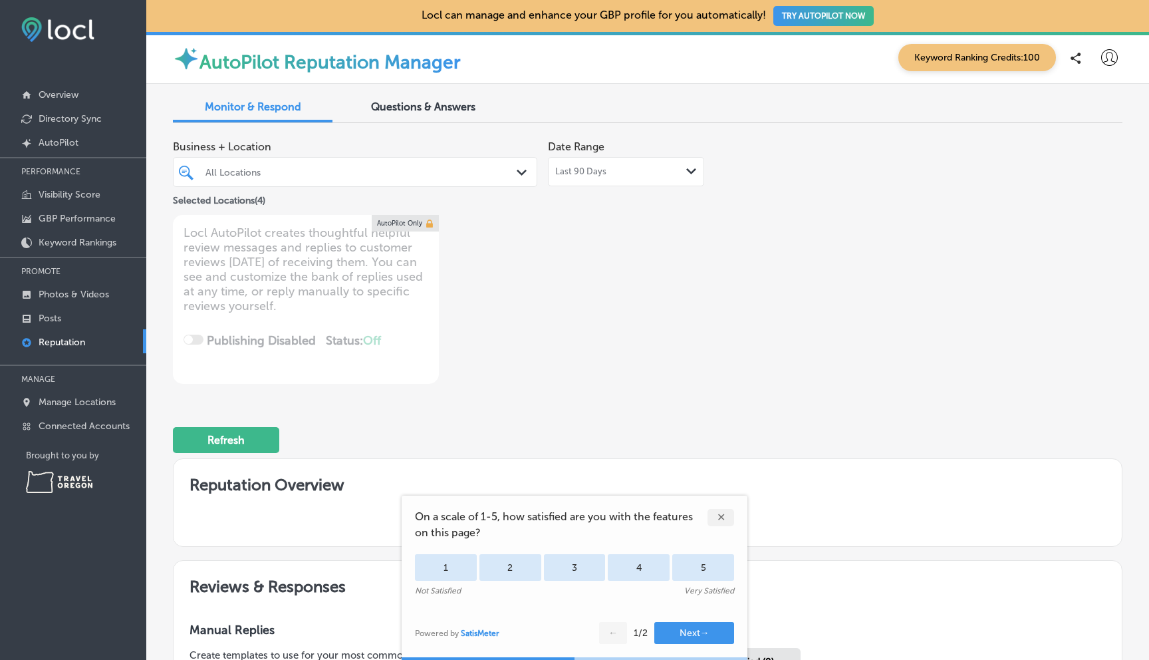
type textarea "x"
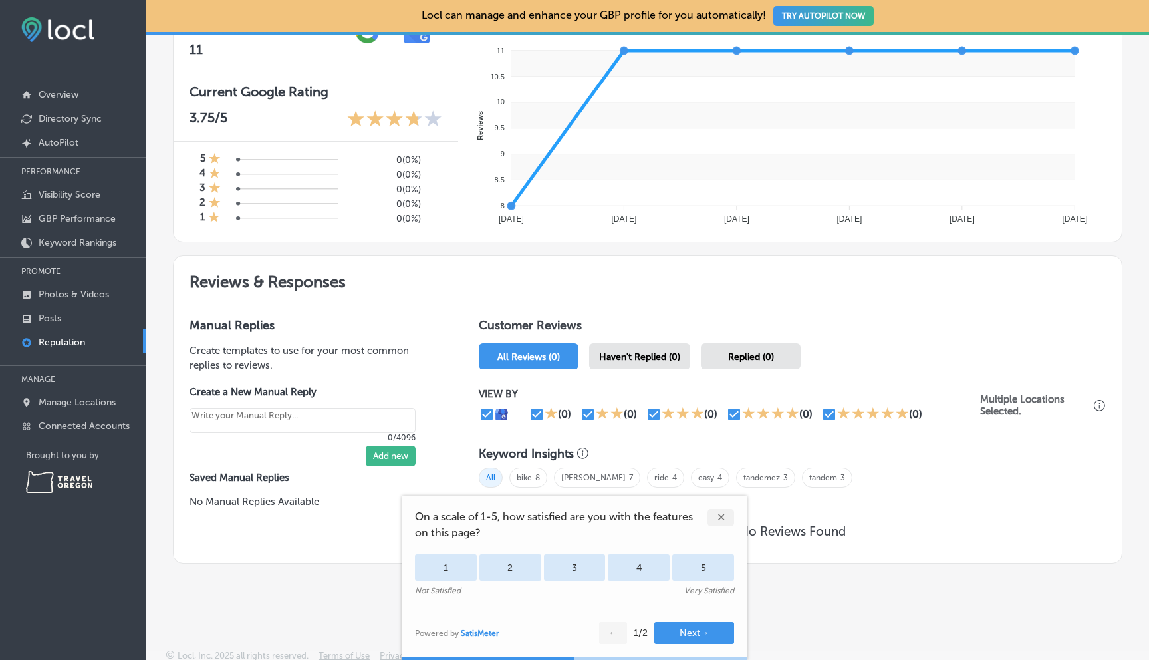
scroll to position [520, 0]
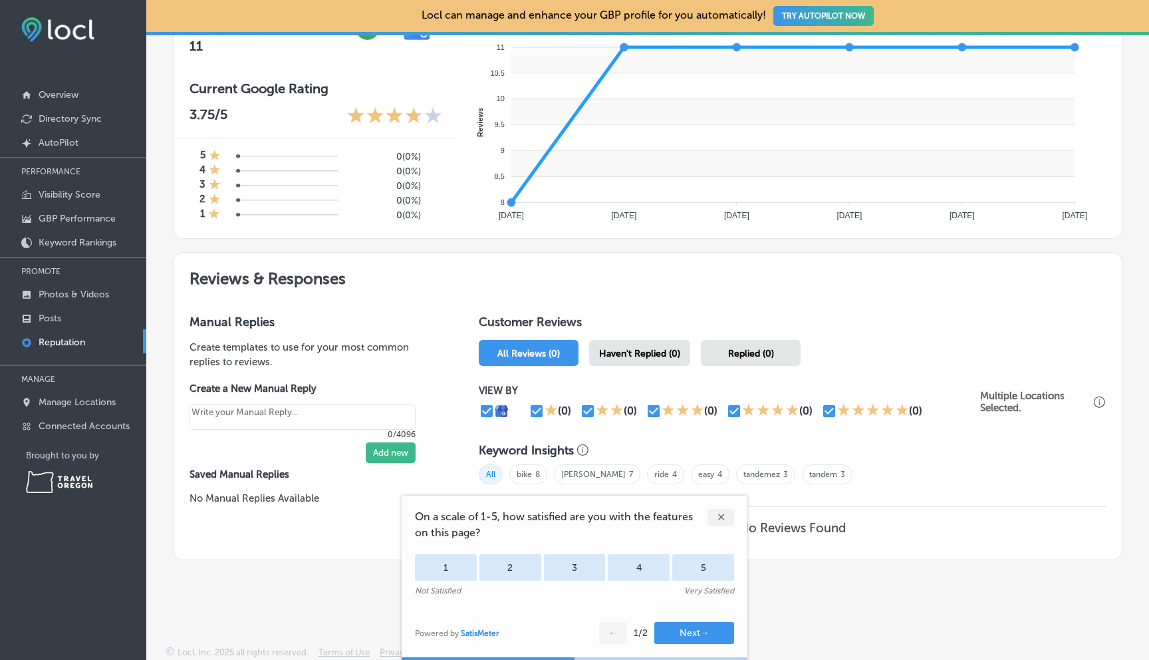
click at [717, 515] on div "✕" at bounding box center [720, 517] width 27 height 17
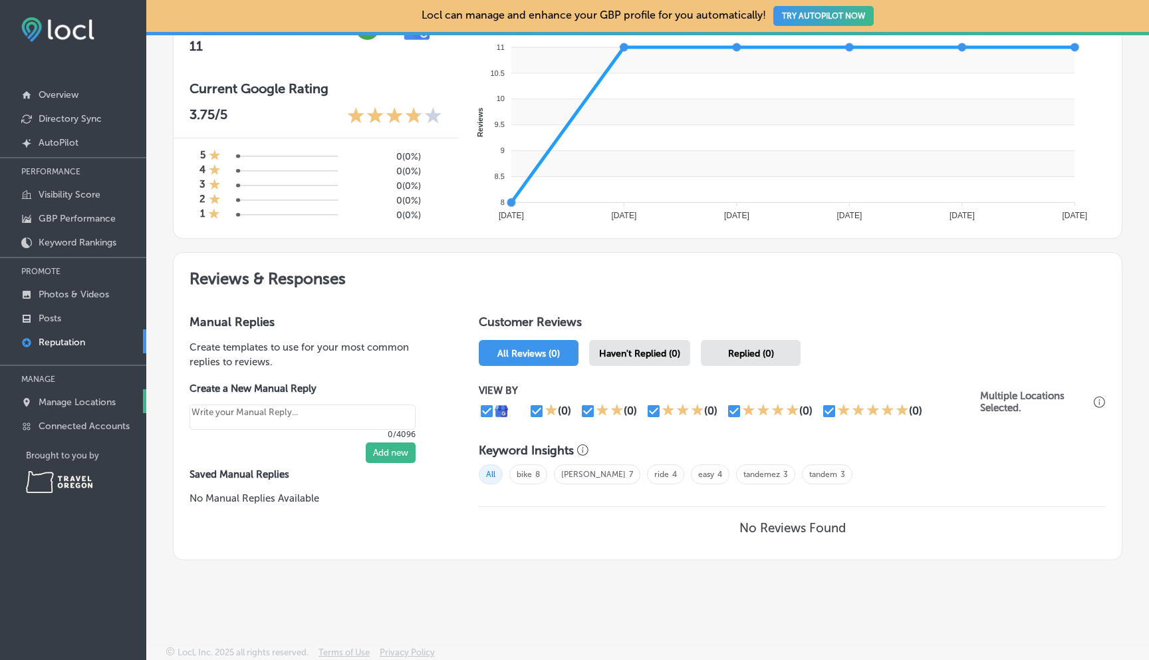
click at [80, 396] on p "Manage Locations" at bounding box center [77, 401] width 77 height 11
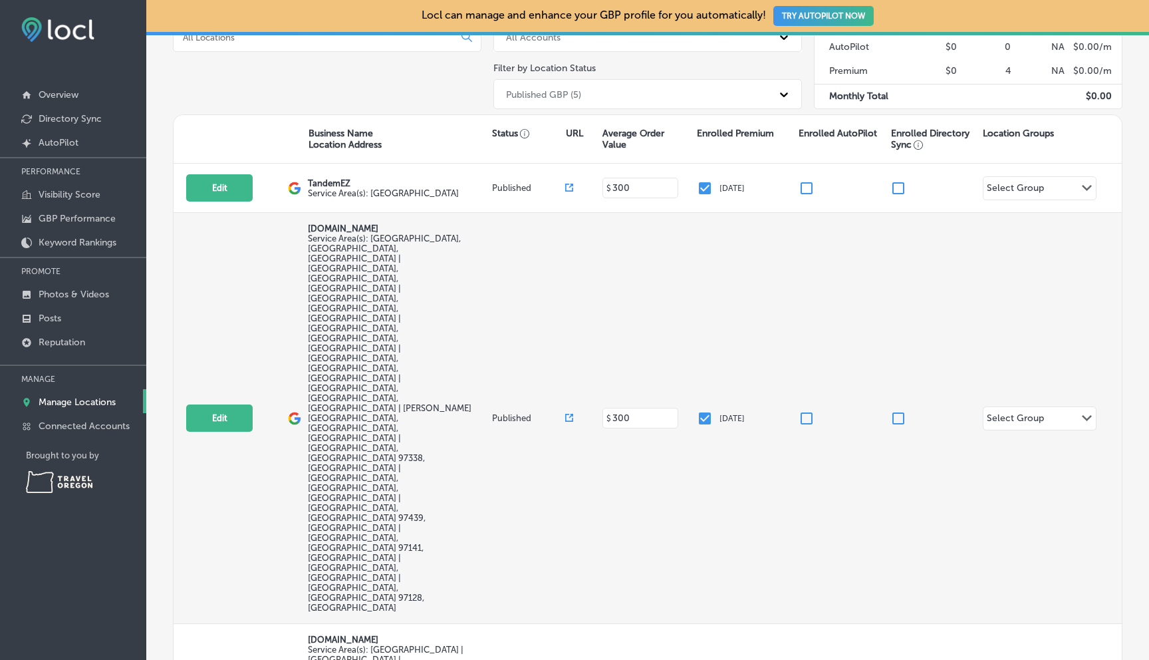
scroll to position [185, 0]
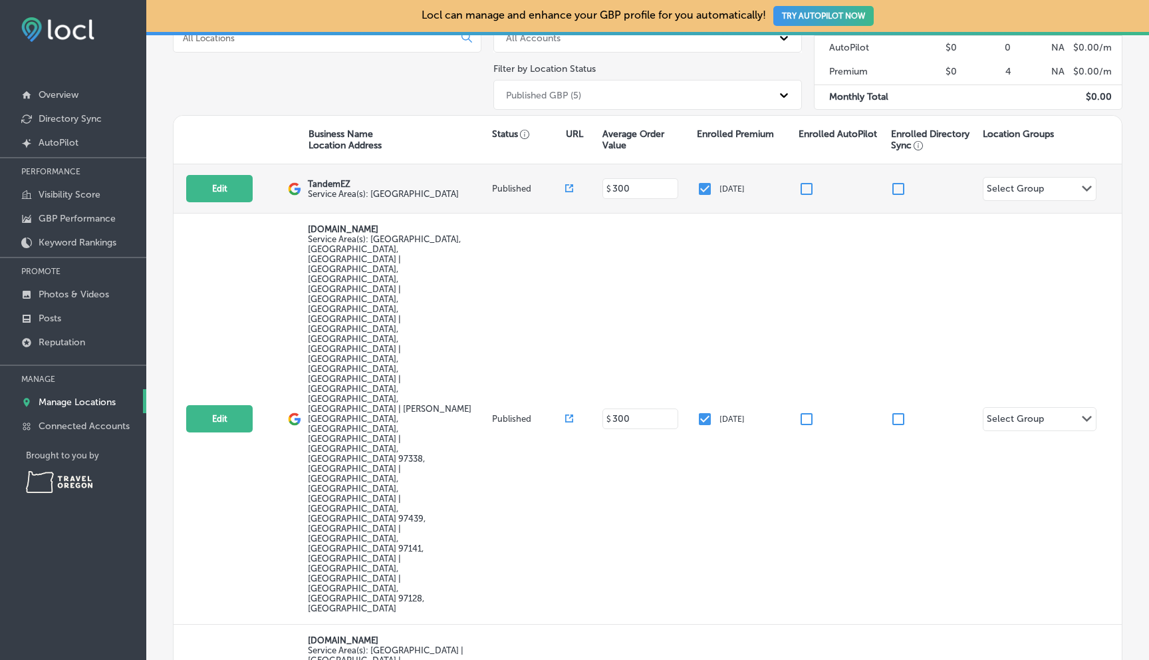
click at [1082, 186] on icon "Path Created with Sketch." at bounding box center [1087, 189] width 10 height 6
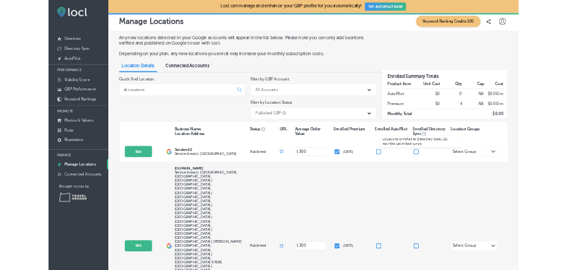
scroll to position [0, 0]
